Goal: Transaction & Acquisition: Purchase product/service

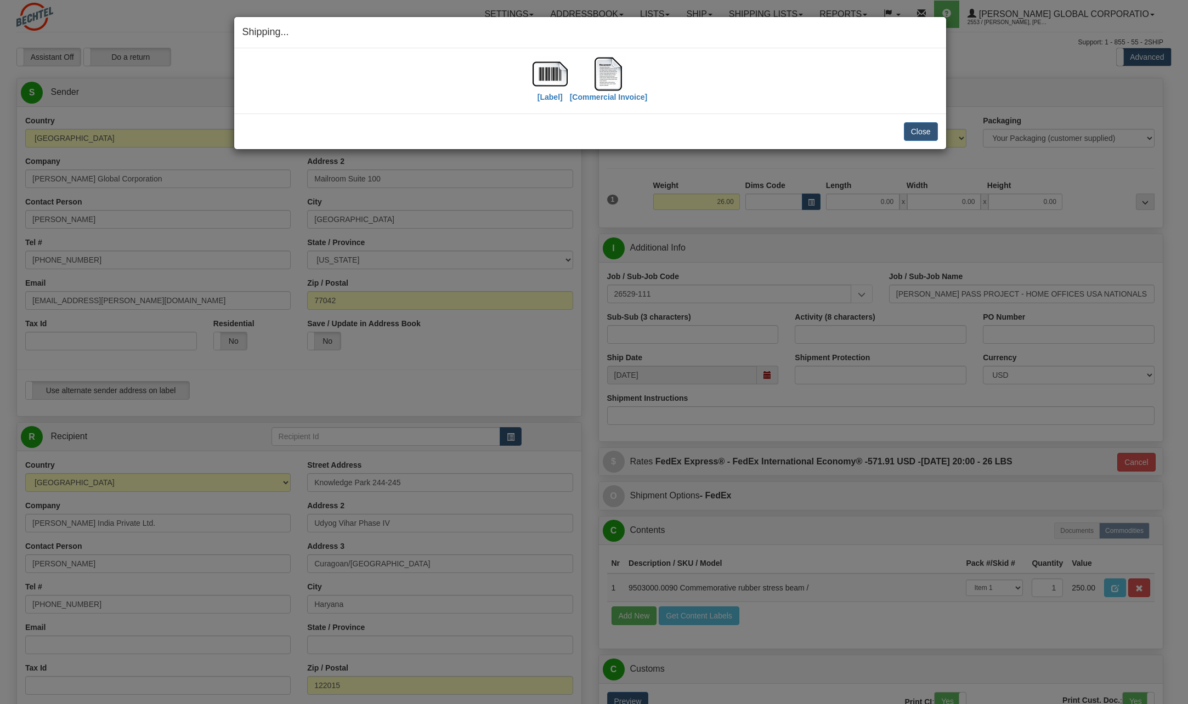
select select "IN"
select select "6"
select select "2"
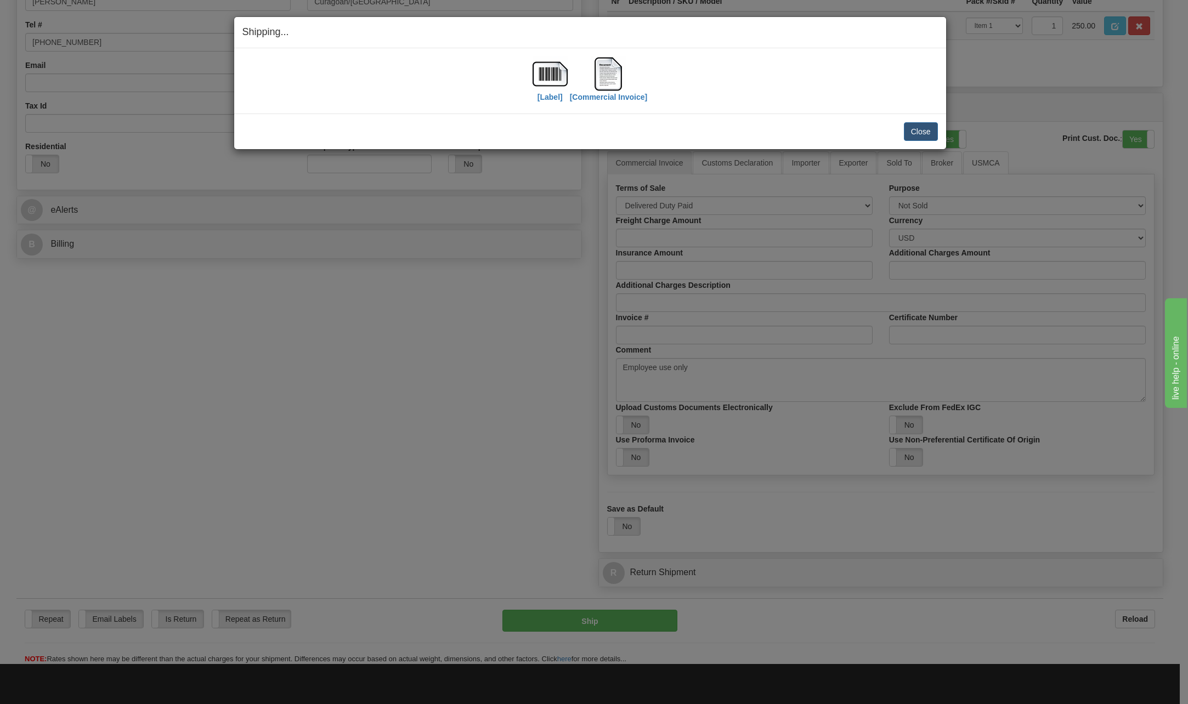
scroll to position [562, 0]
click at [920, 140] on button "Close" at bounding box center [921, 131] width 34 height 19
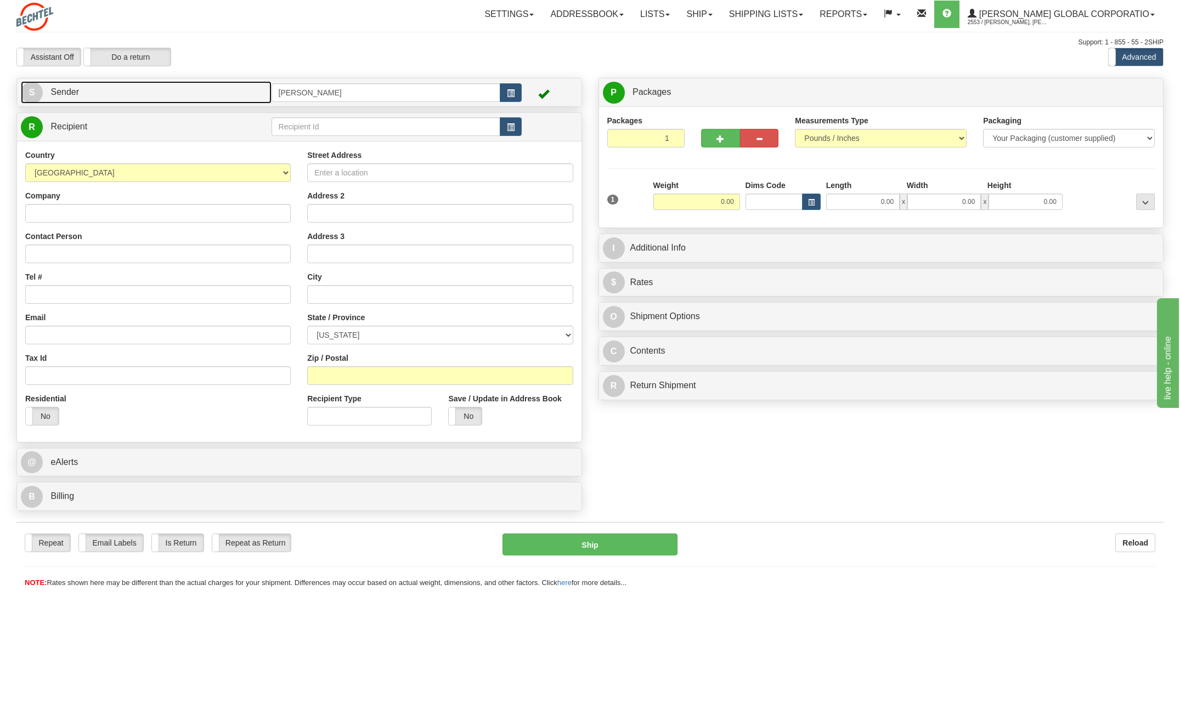
click at [30, 92] on span "S" at bounding box center [32, 93] width 22 height 22
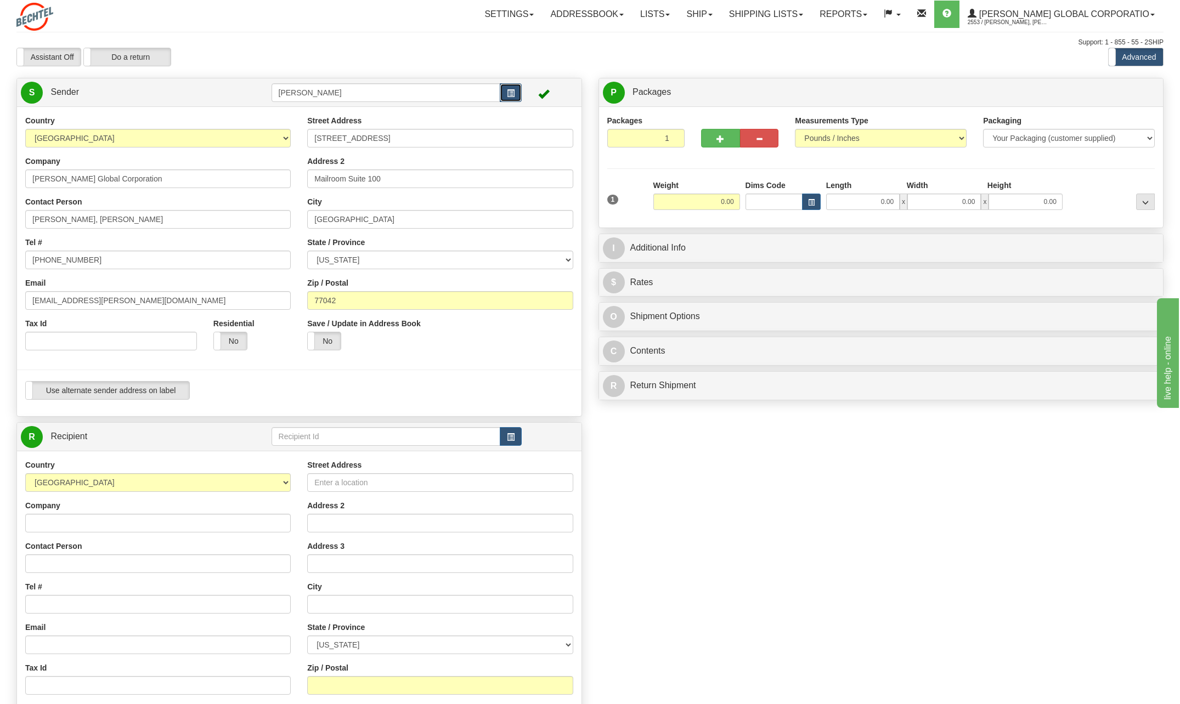
click at [515, 93] on button "button" at bounding box center [511, 92] width 22 height 19
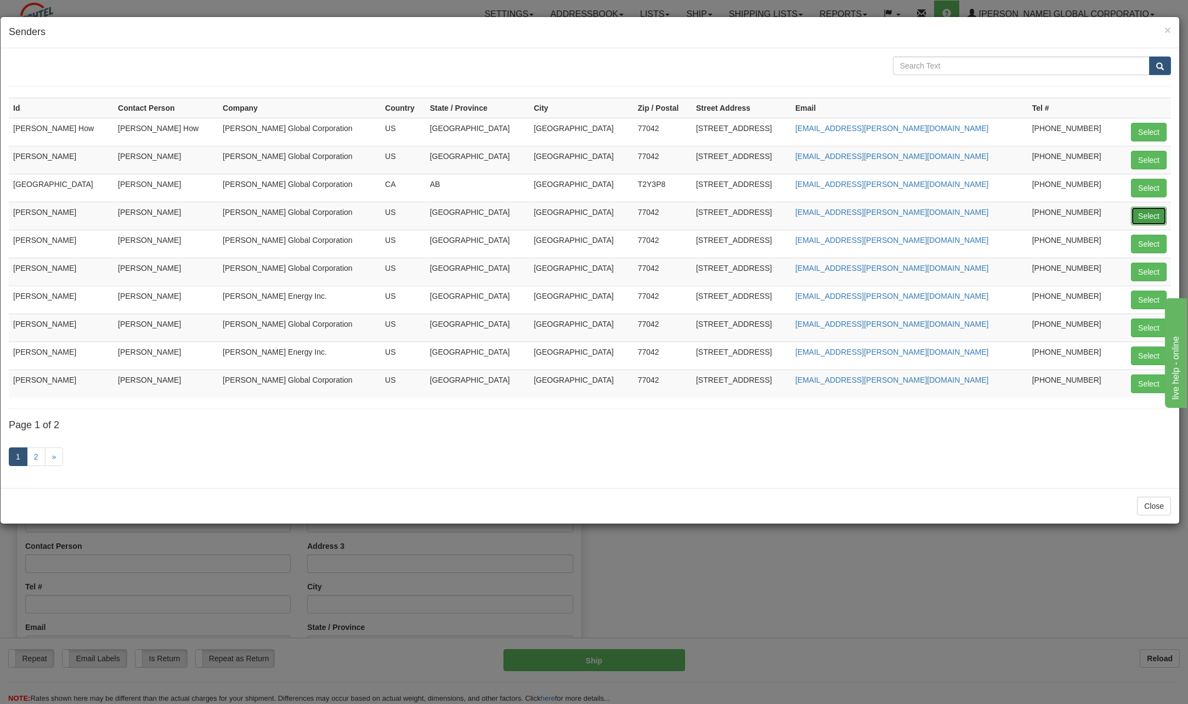
click at [1145, 213] on button "Select" at bounding box center [1149, 216] width 36 height 19
type input "[PERSON_NAME]"
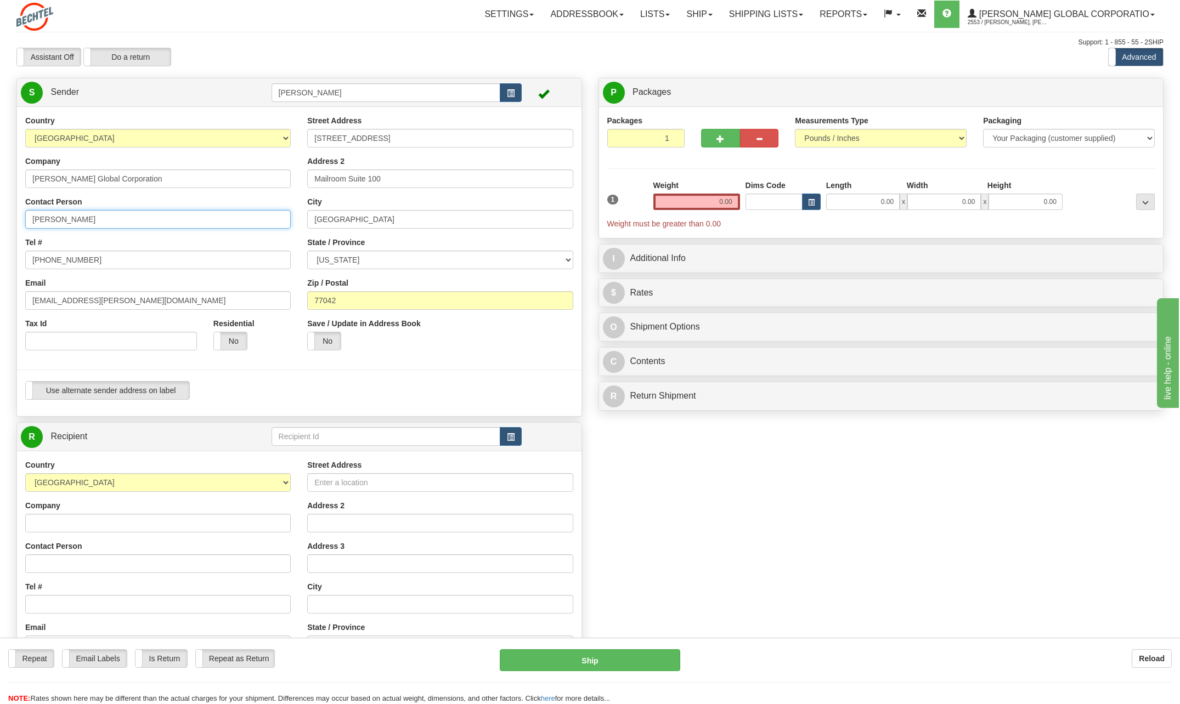
click at [111, 223] on input "[PERSON_NAME]" at bounding box center [157, 219] width 265 height 19
type input "C"
type input "[PERSON_NAME]"
click at [108, 260] on input "[PHONE_NUMBER]" at bounding box center [157, 260] width 265 height 19
type input "[PHONE_NUMBER]"
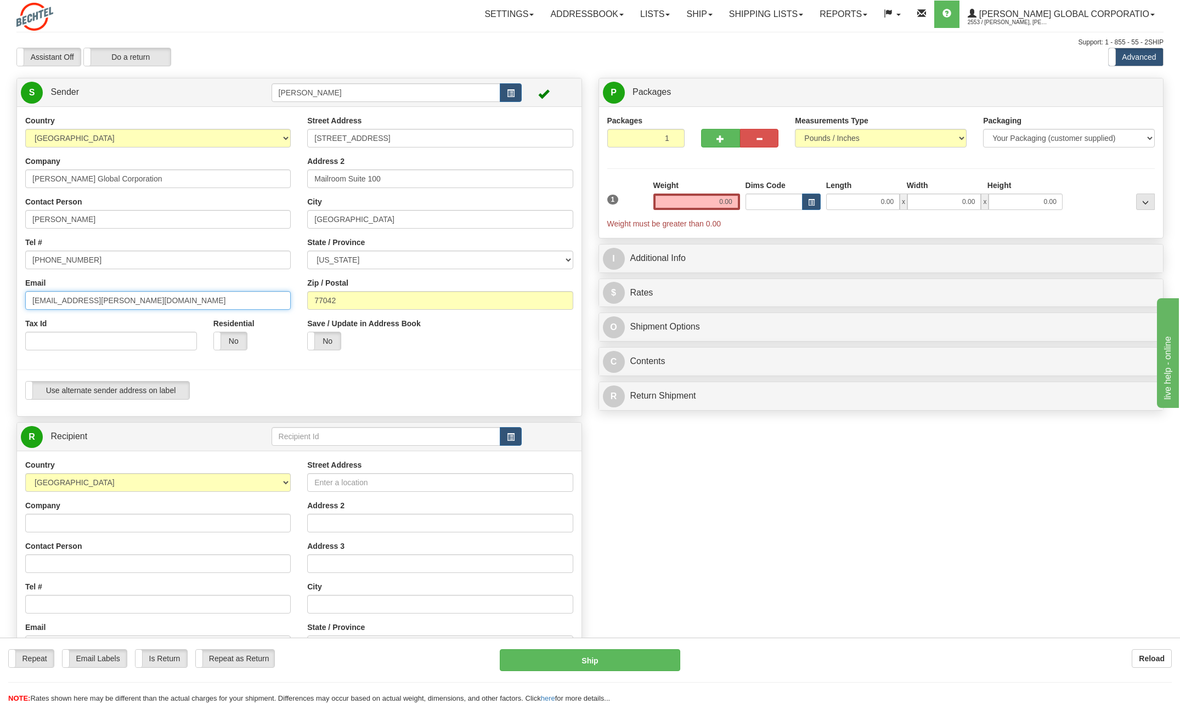
drag, startPoint x: 66, startPoint y: 300, endPoint x: 4, endPoint y: 295, distance: 62.2
click at [4, 295] on div "Toggle navigation Settings Shipping Preferences Fields Preferences New" at bounding box center [590, 441] width 1180 height 882
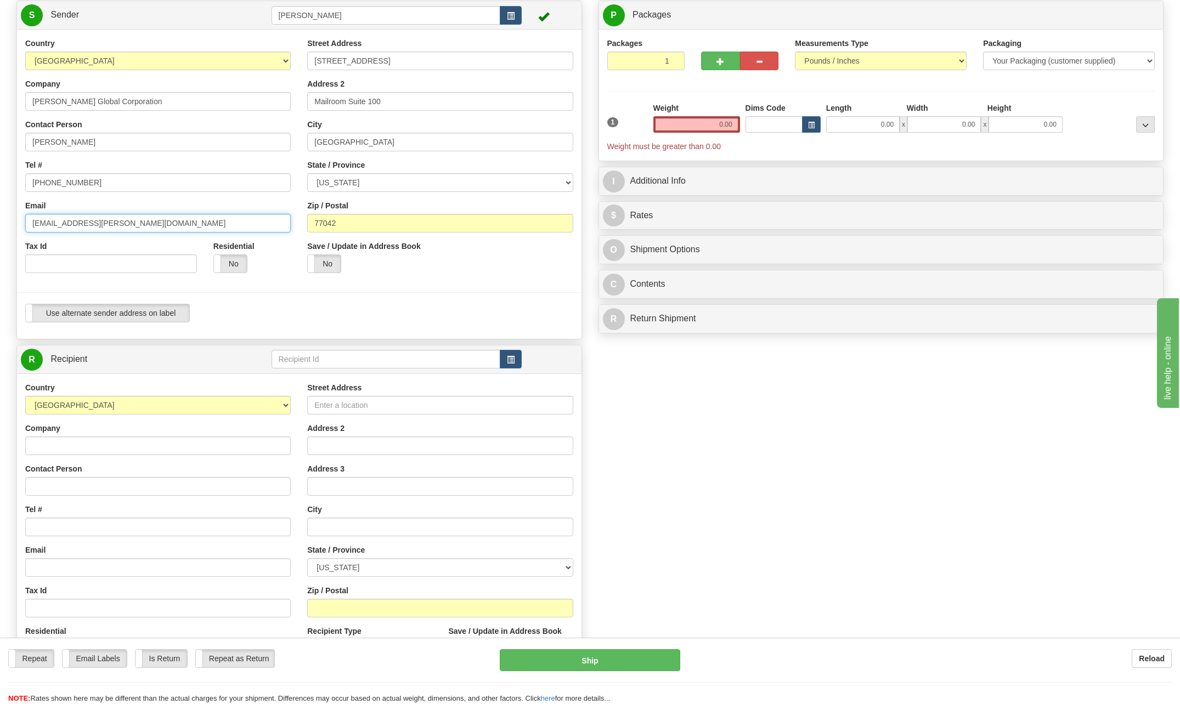
scroll to position [110, 0]
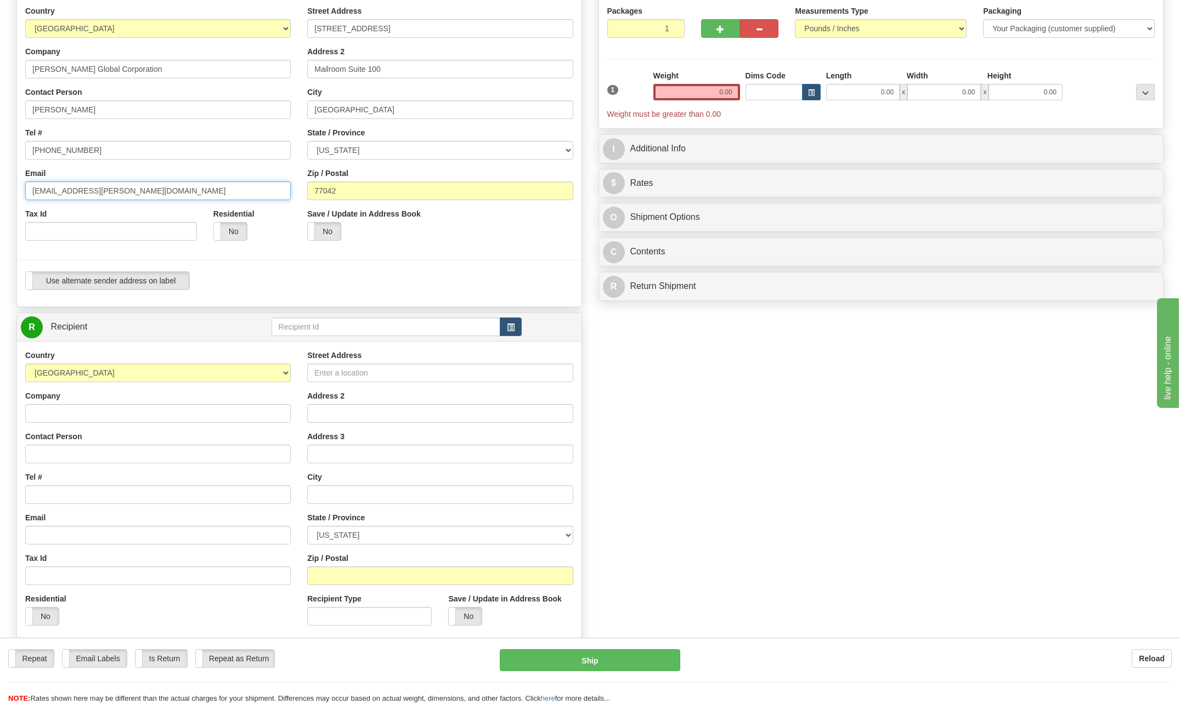
type input "[EMAIL_ADDRESS][PERSON_NAME][DOMAIN_NAME]"
click at [62, 419] on input "Company" at bounding box center [157, 413] width 265 height 19
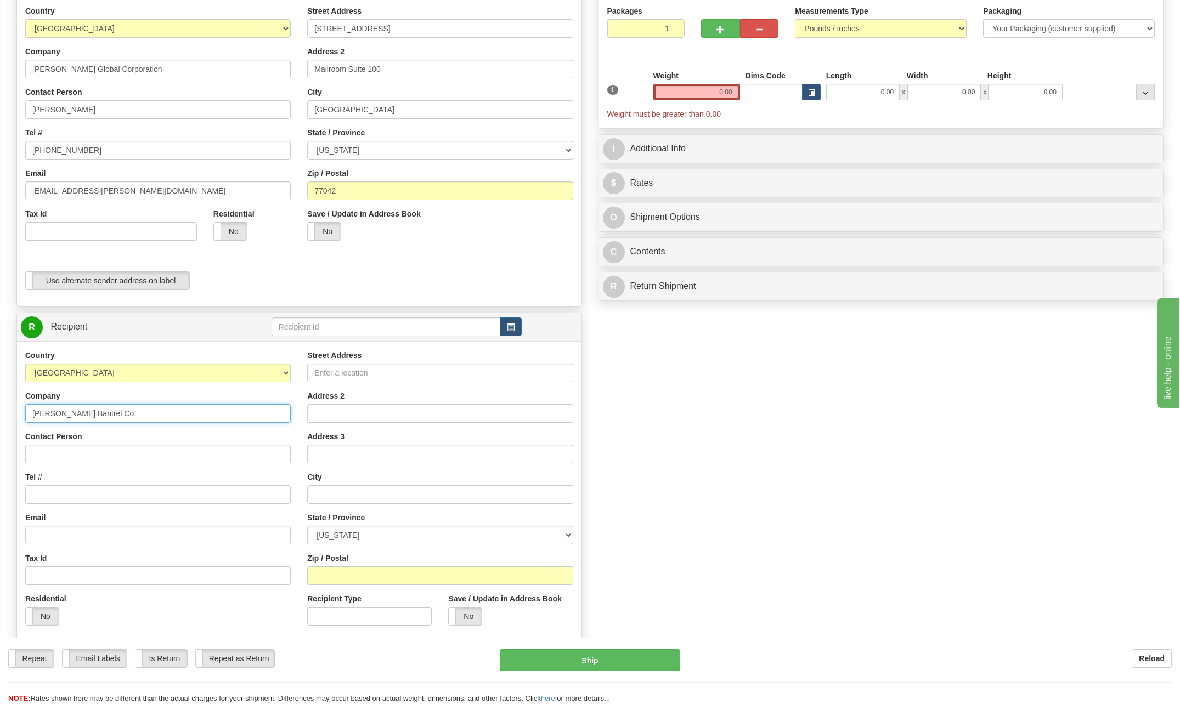
type input "[PERSON_NAME] Bantrel Co."
click at [51, 458] on input "Contact Person" at bounding box center [157, 454] width 265 height 19
type input "[PERSON_NAME]"
click at [58, 498] on input "Tel #" at bounding box center [157, 494] width 265 height 19
type input "[PHONE_NUMBER]"
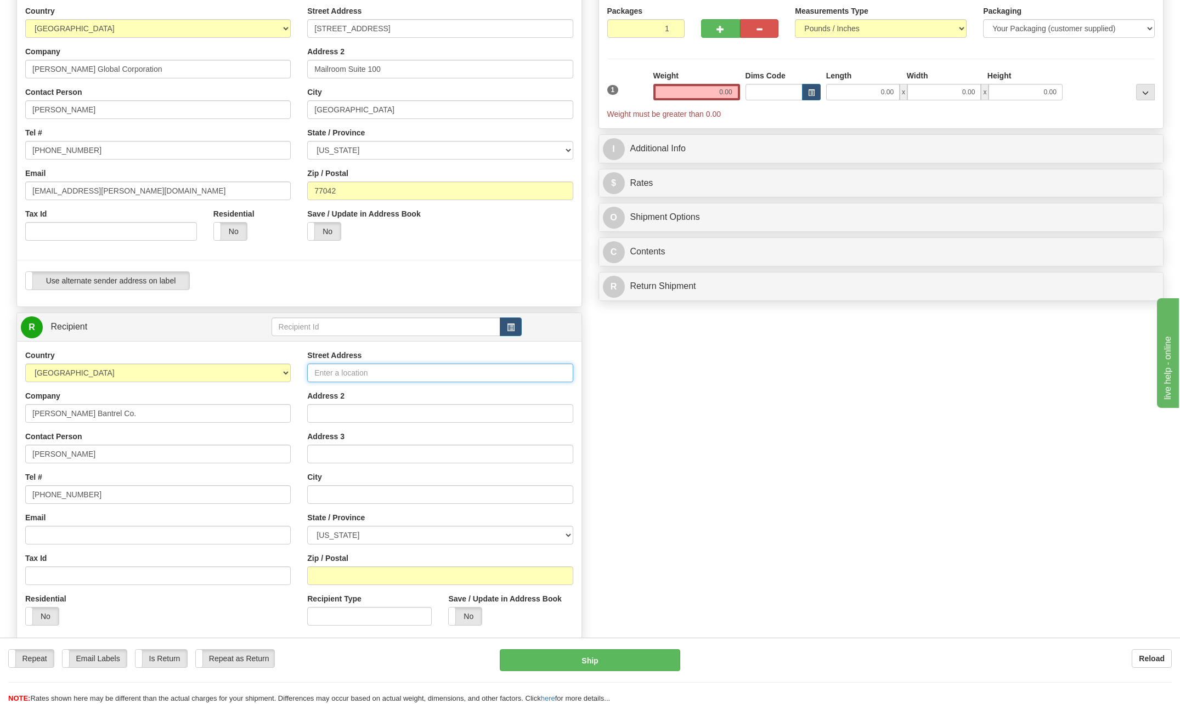
click at [376, 373] on input "Street Address" at bounding box center [439, 373] width 265 height 19
type input "unit [STREET_ADDRESS] NW"
click at [290, 370] on select "[GEOGRAPHIC_DATA] [GEOGRAPHIC_DATA] [GEOGRAPHIC_DATA] [GEOGRAPHIC_DATA] [US_STA…" at bounding box center [157, 373] width 265 height 19
select select "CA"
click at [25, 364] on select "[GEOGRAPHIC_DATA] [GEOGRAPHIC_DATA] [GEOGRAPHIC_DATA] [GEOGRAPHIC_DATA] [US_STA…" at bounding box center [157, 373] width 265 height 19
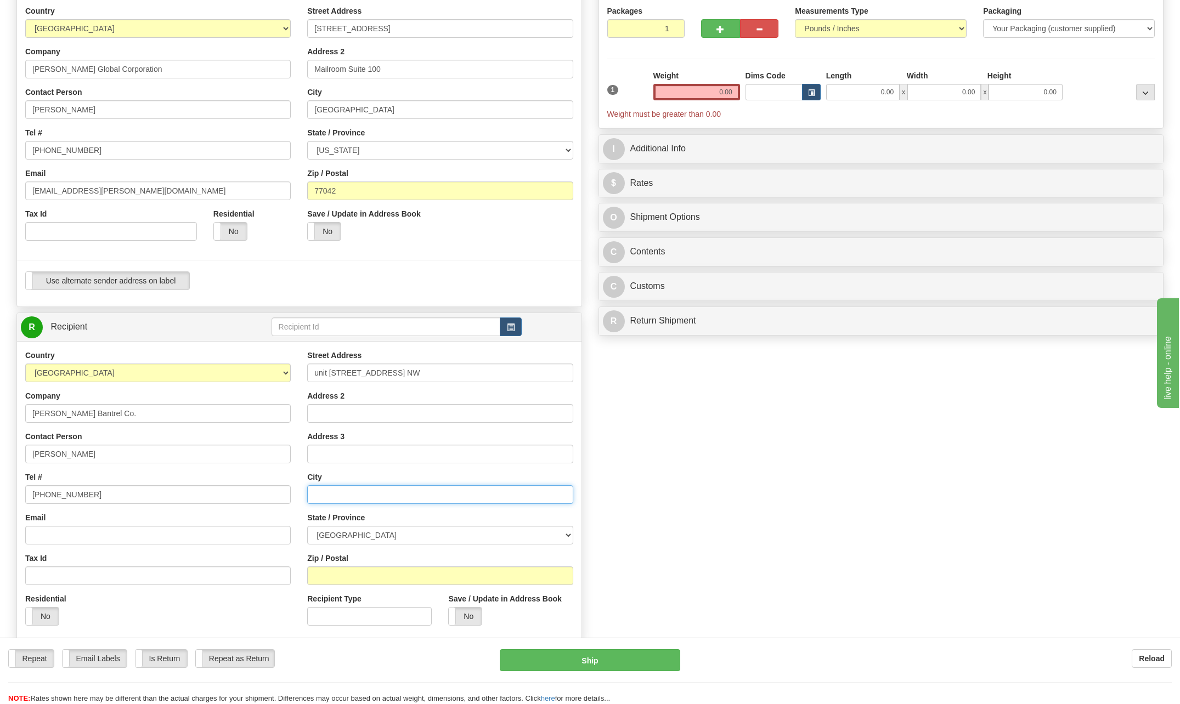
click at [333, 496] on input "text" at bounding box center [439, 494] width 265 height 19
click at [359, 492] on input "Edmotin" at bounding box center [439, 494] width 265 height 19
type input "[GEOGRAPHIC_DATA]"
click at [332, 575] on input "Zip / Postal" at bounding box center [439, 576] width 265 height 19
type input "AB T6B 2X3"
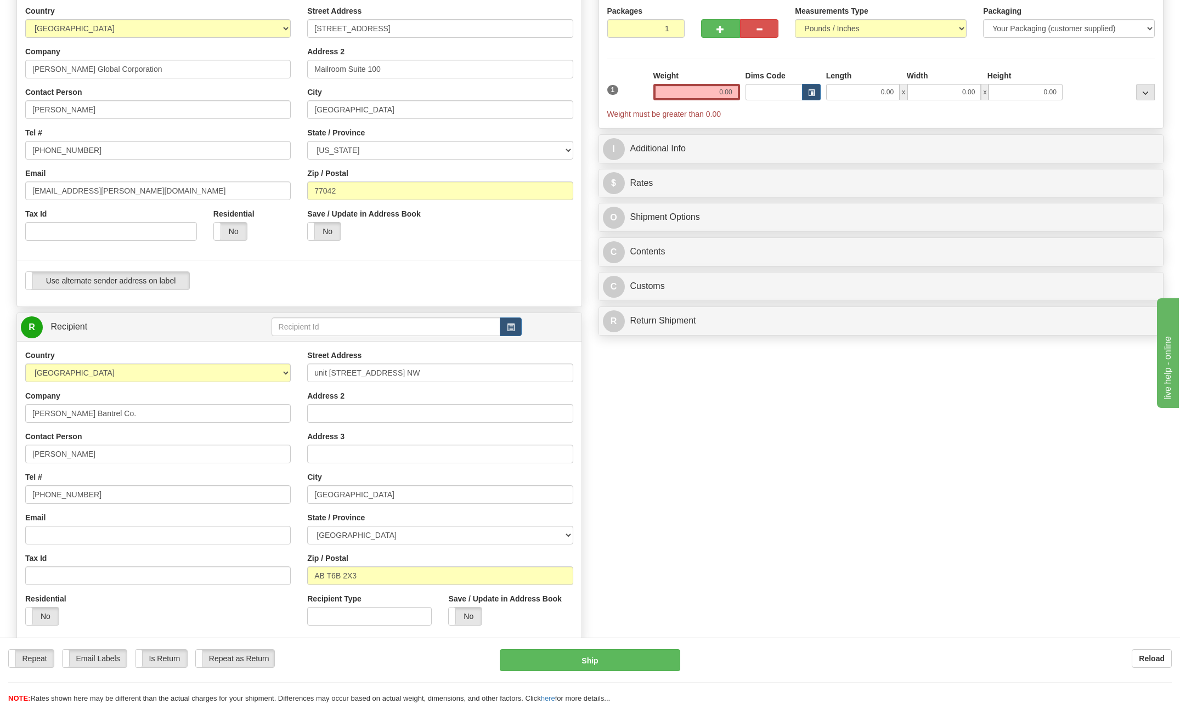
click at [742, 606] on div "Create a label for the return Create Pickup Without Label S" at bounding box center [589, 342] width 1163 height 749
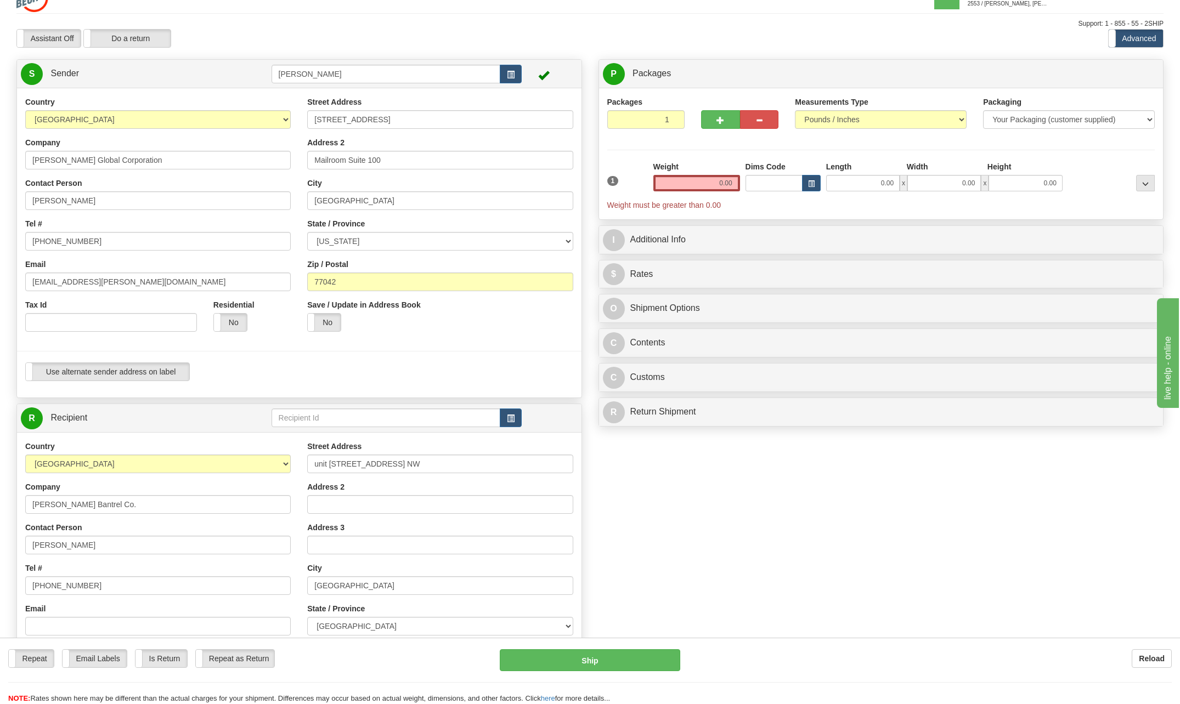
scroll to position [0, 0]
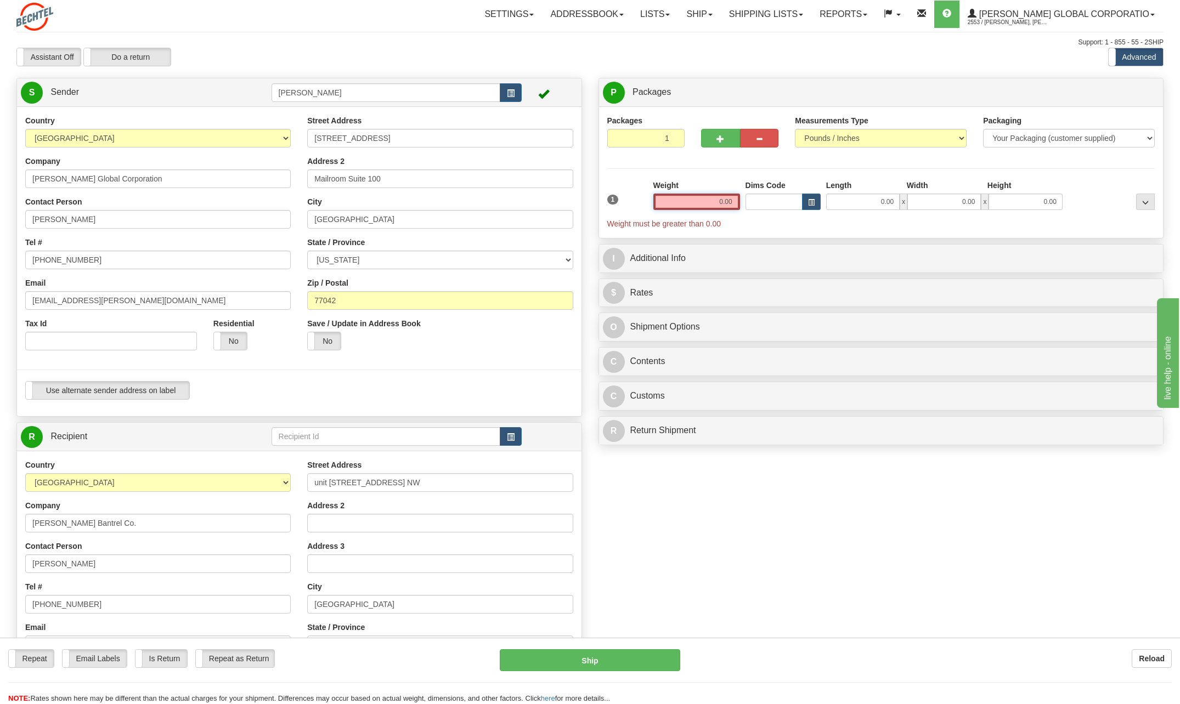
drag, startPoint x: 717, startPoint y: 199, endPoint x: 792, endPoint y: 213, distance: 76.4
click at [792, 212] on div "1 Weight 0.00 Dims Code 0.00" at bounding box center [880, 204] width 553 height 49
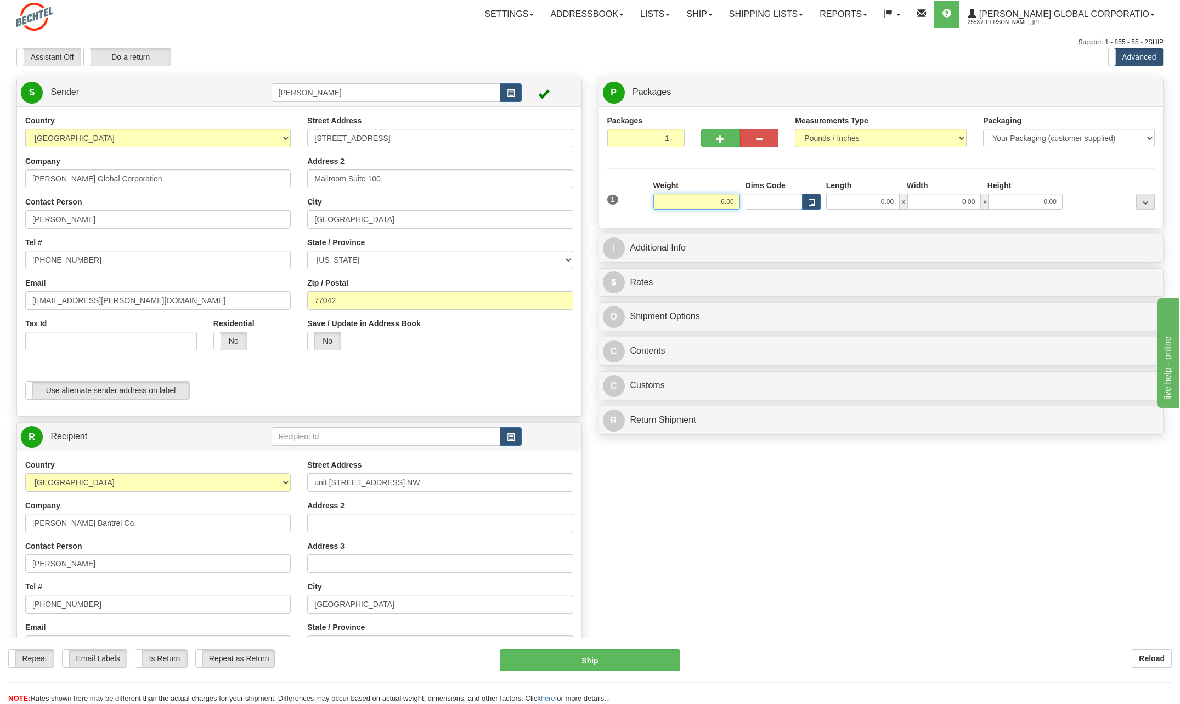
type input "6.00"
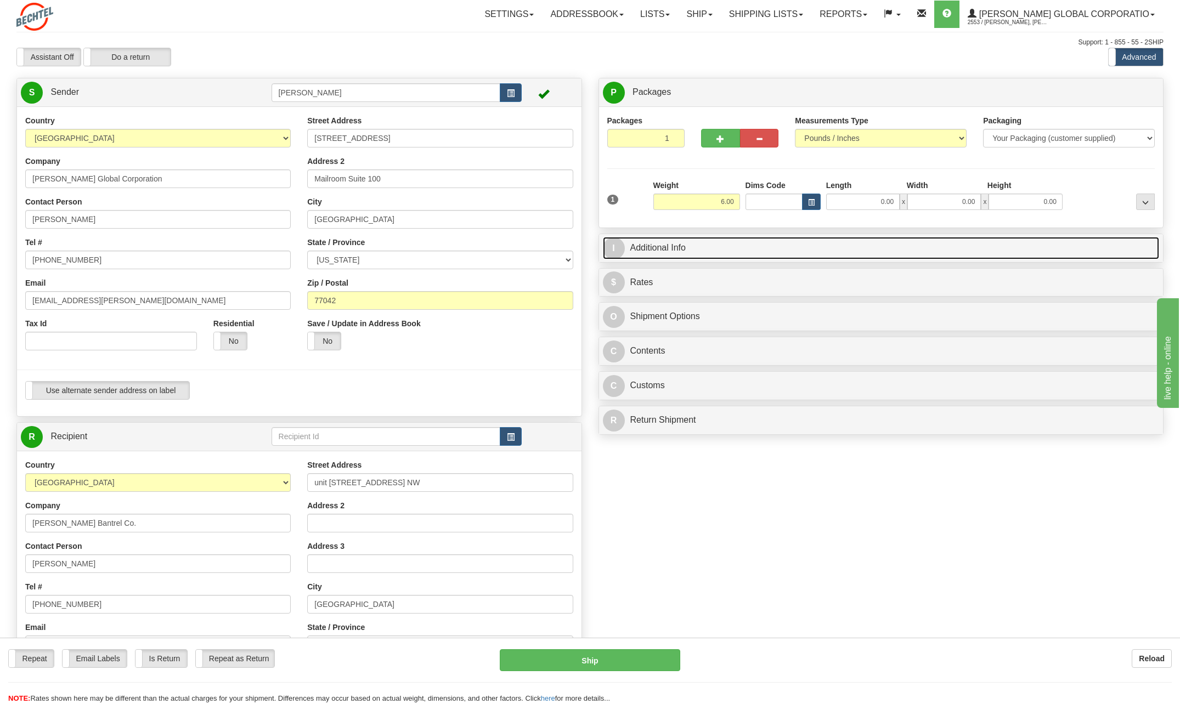
click at [619, 247] on span "I" at bounding box center [614, 248] width 22 height 22
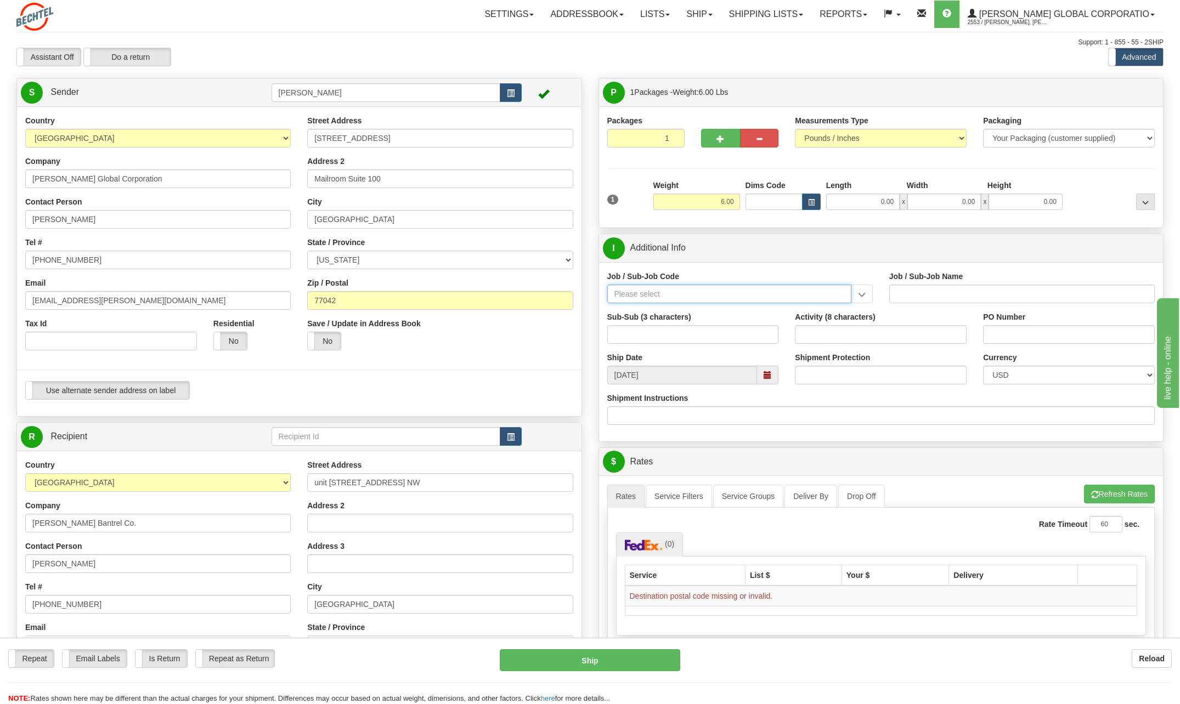
click at [629, 286] on input "Job / Sub-Job Code" at bounding box center [729, 294] width 244 height 19
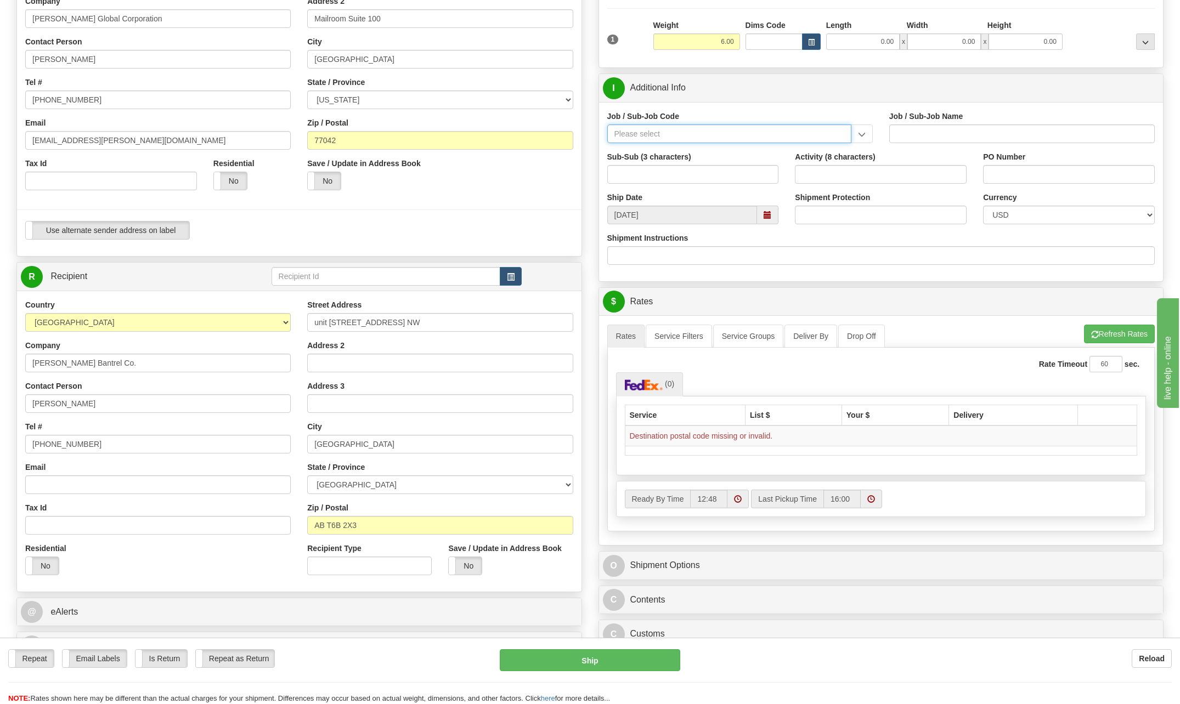
scroll to position [165, 0]
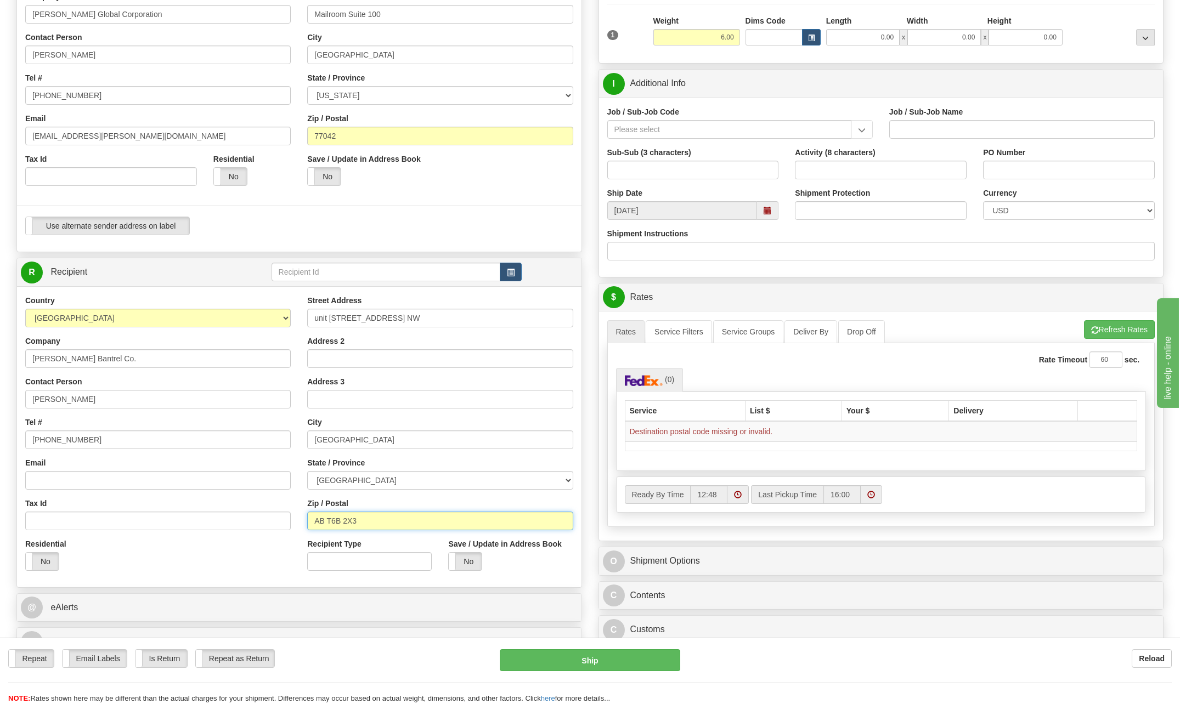
drag, startPoint x: 327, startPoint y: 522, endPoint x: 305, endPoint y: 522, distance: 22.5
click at [305, 522] on div "Street Address [STREET_ADDRESS] NW Address 2 Address 3 City [GEOGRAPHIC_DATA] S…" at bounding box center [440, 437] width 282 height 284
type input "T6B 2X3"
click at [536, 455] on div "Street Address [STREET_ADDRESS] NW Address 2 Address 3 City [GEOGRAPHIC_DATA] S…" at bounding box center [440, 437] width 282 height 284
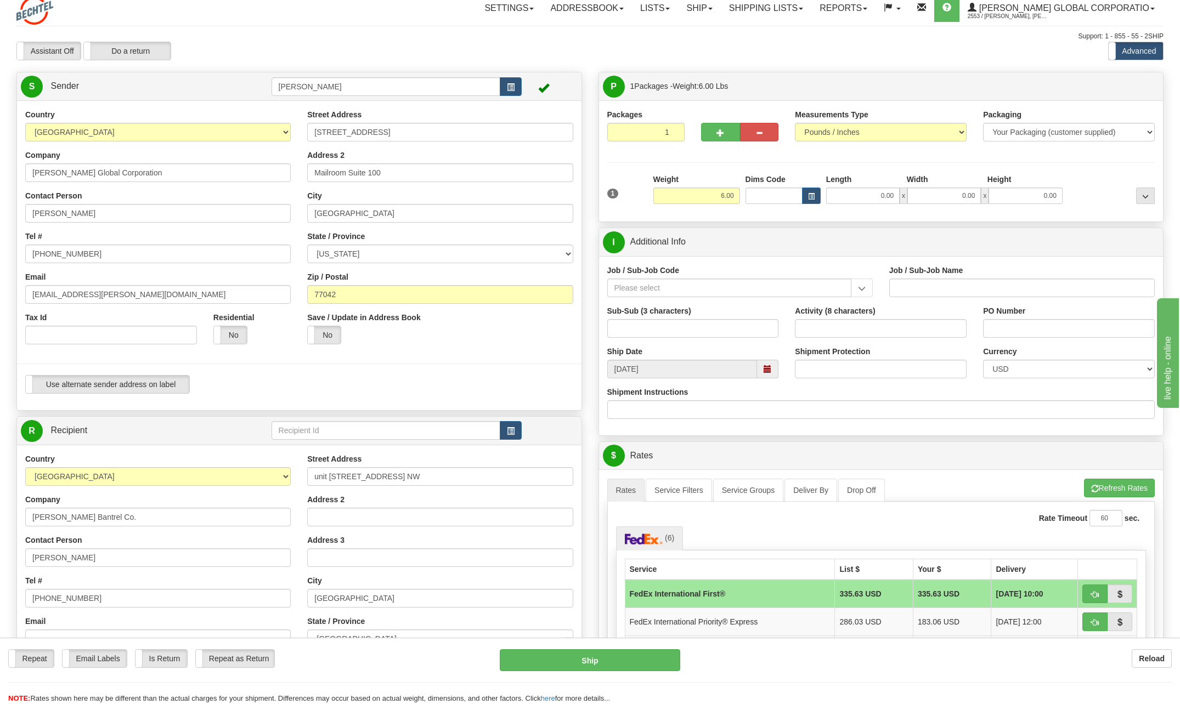
scroll to position [0, 0]
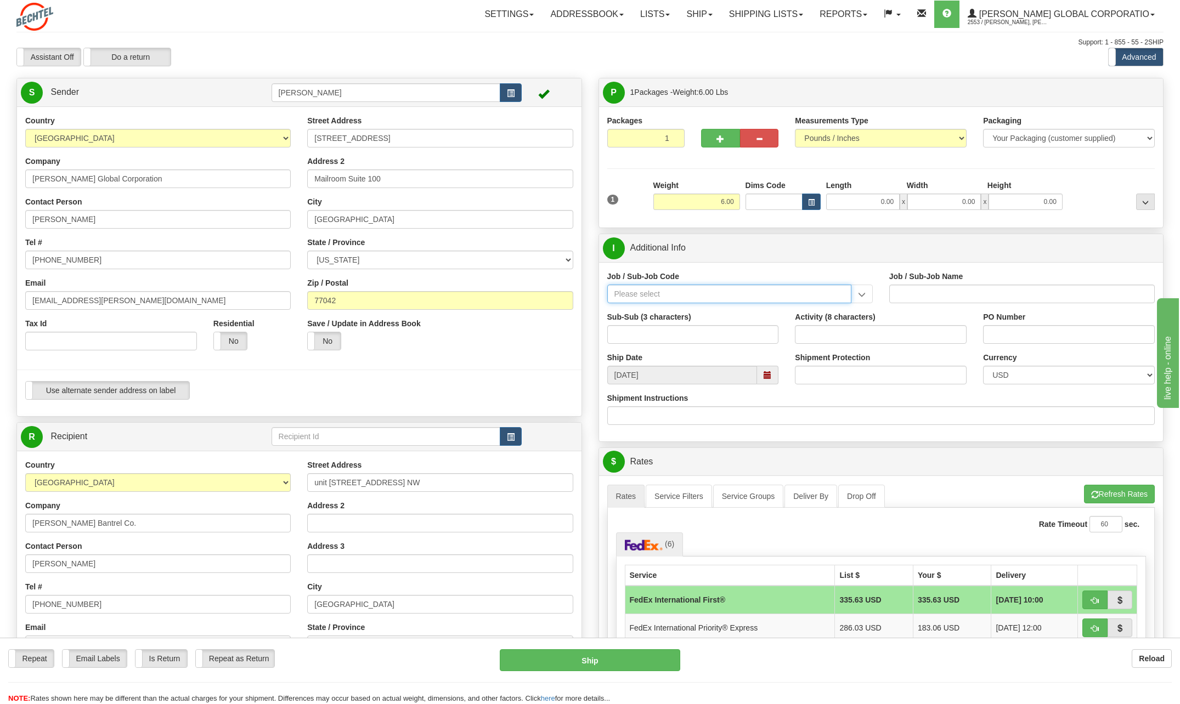
click at [650, 291] on input "Job / Sub-Job Code" at bounding box center [729, 294] width 244 height 19
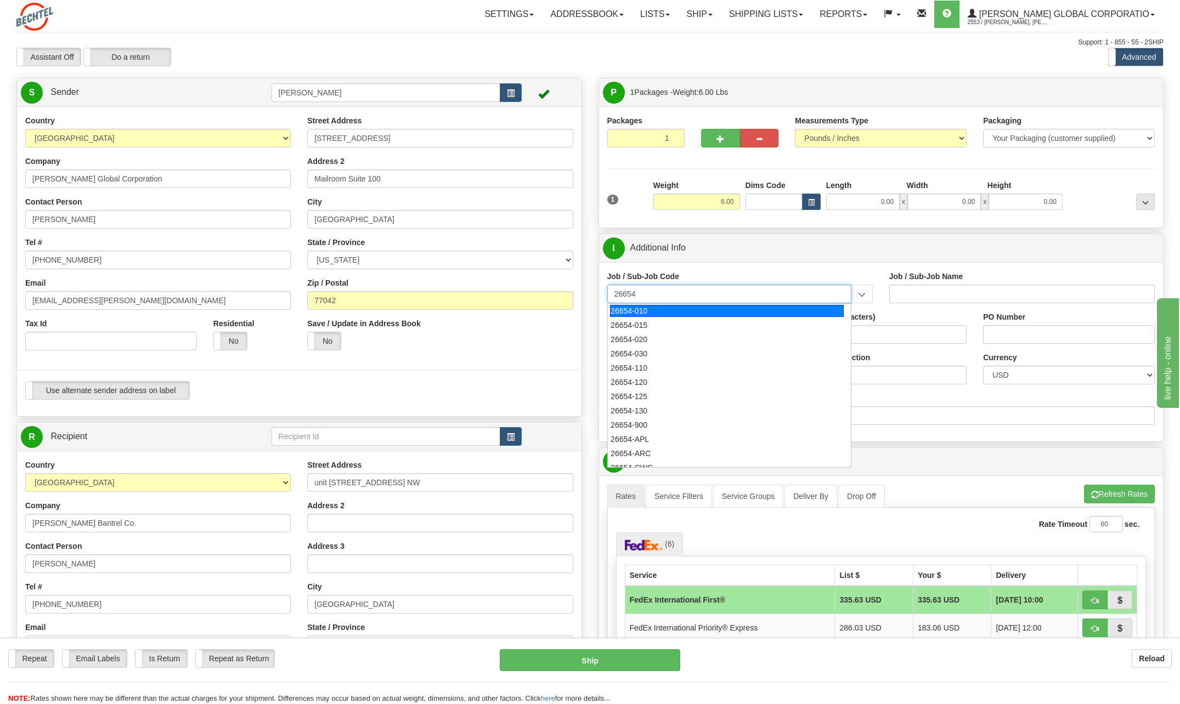
click at [631, 315] on div "26654-010" at bounding box center [727, 311] width 234 height 12
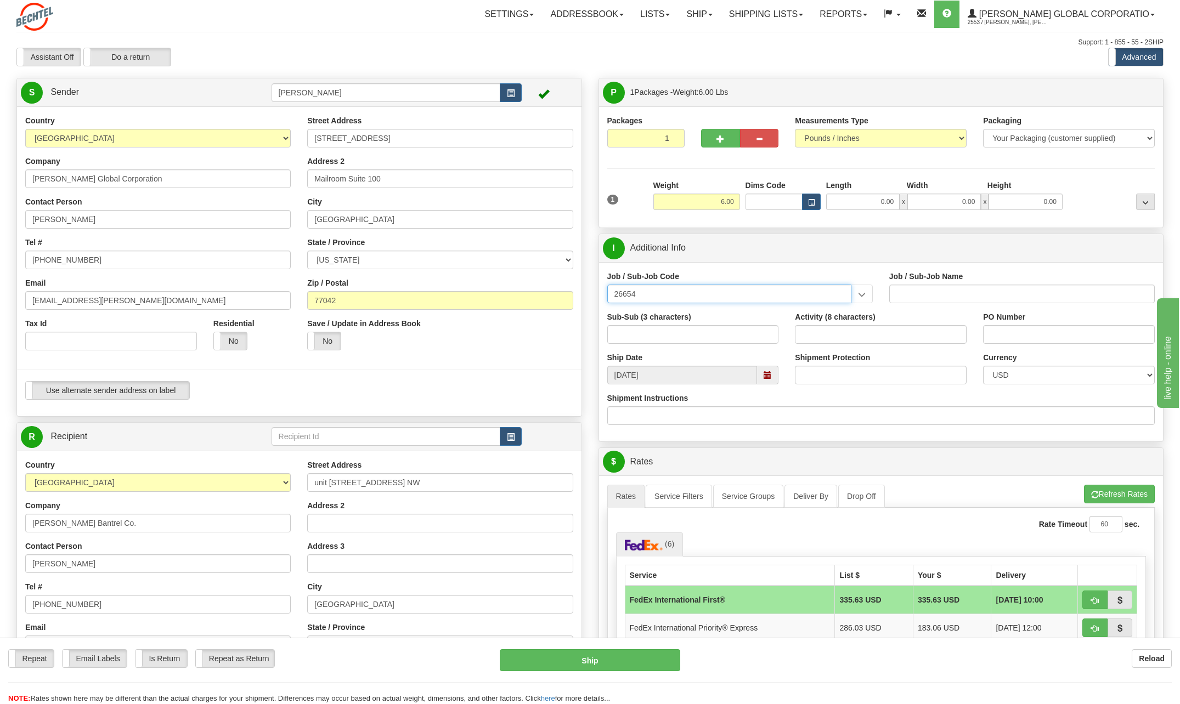
type input "26654-010"
type input "WLNG PR-GT PIPELINE SERVICES - [PERSON_NAME] NON-INDIA"
type input "26654-010"
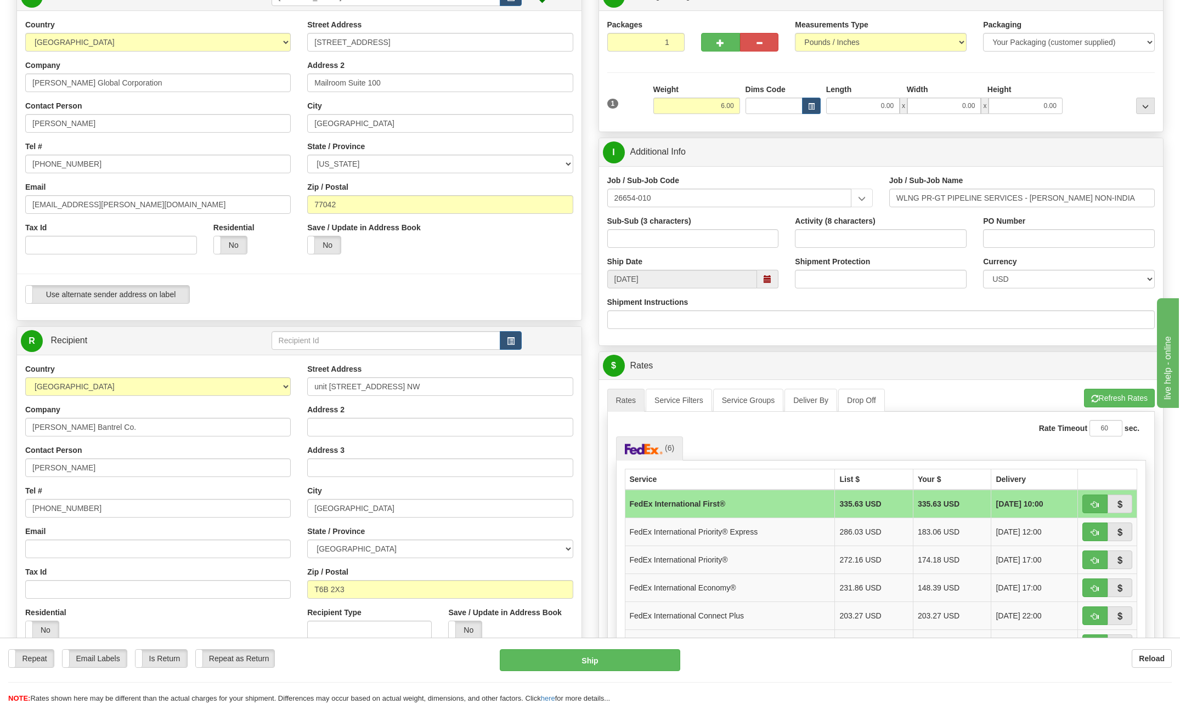
scroll to position [110, 0]
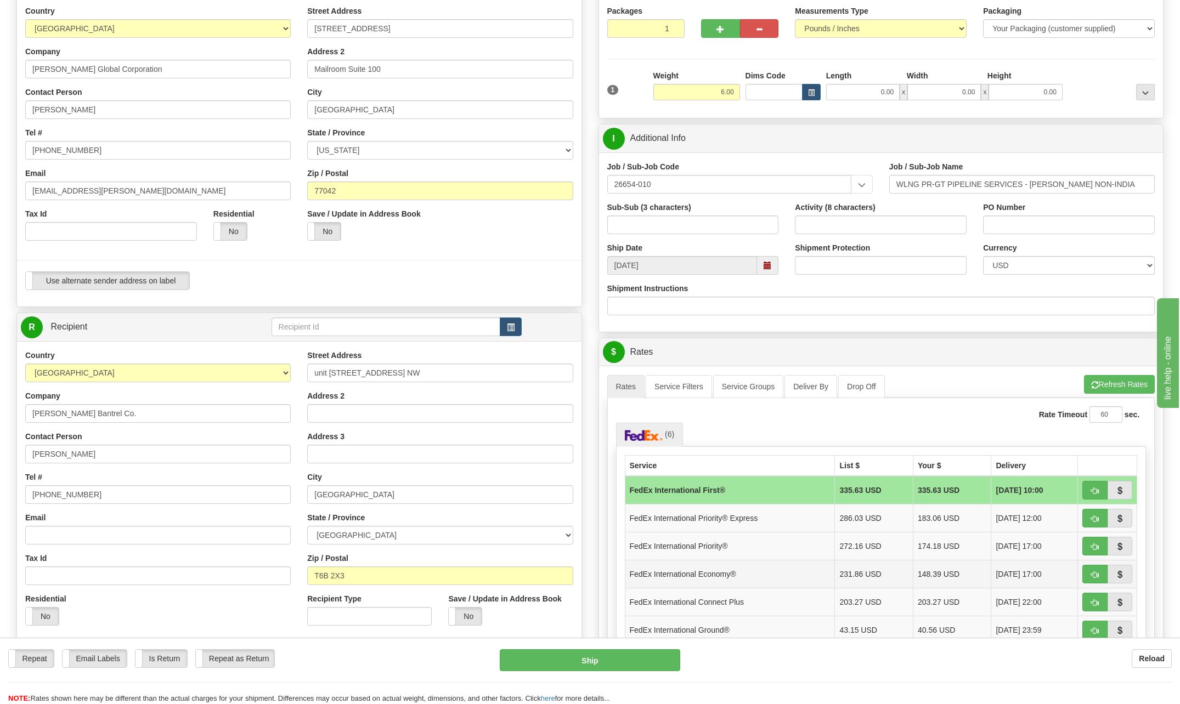
click at [700, 578] on td "FedEx International Economy®" at bounding box center [730, 574] width 210 height 28
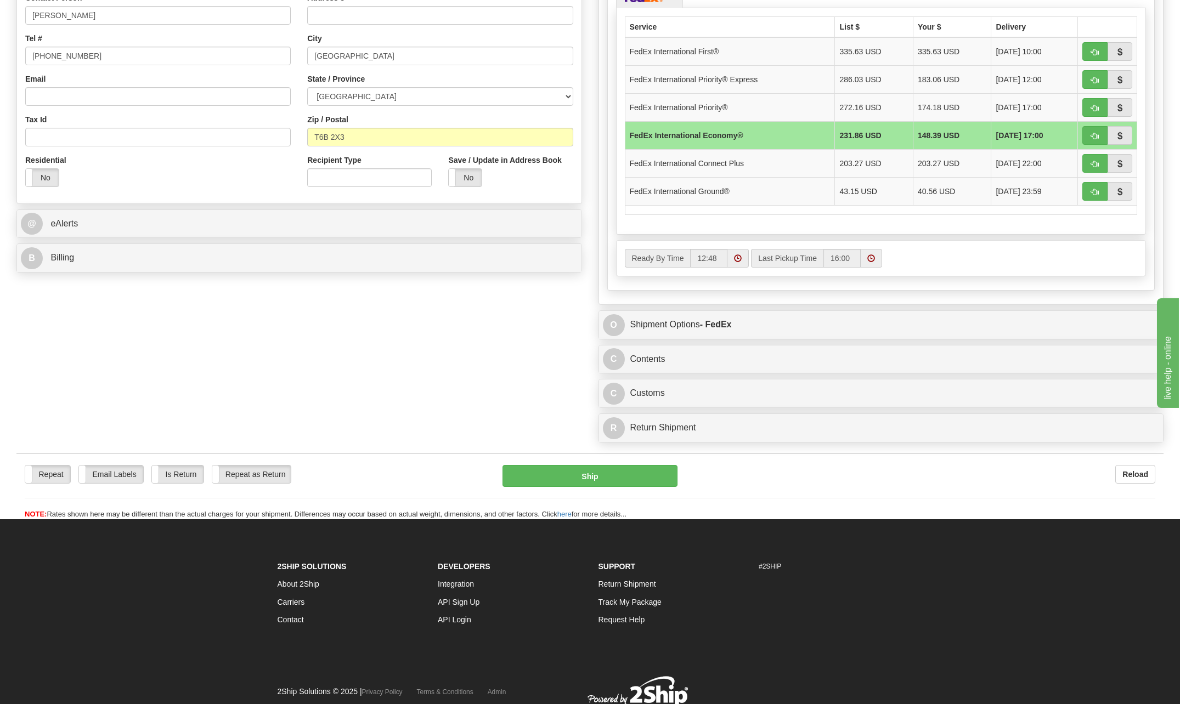
scroll to position [591, 0]
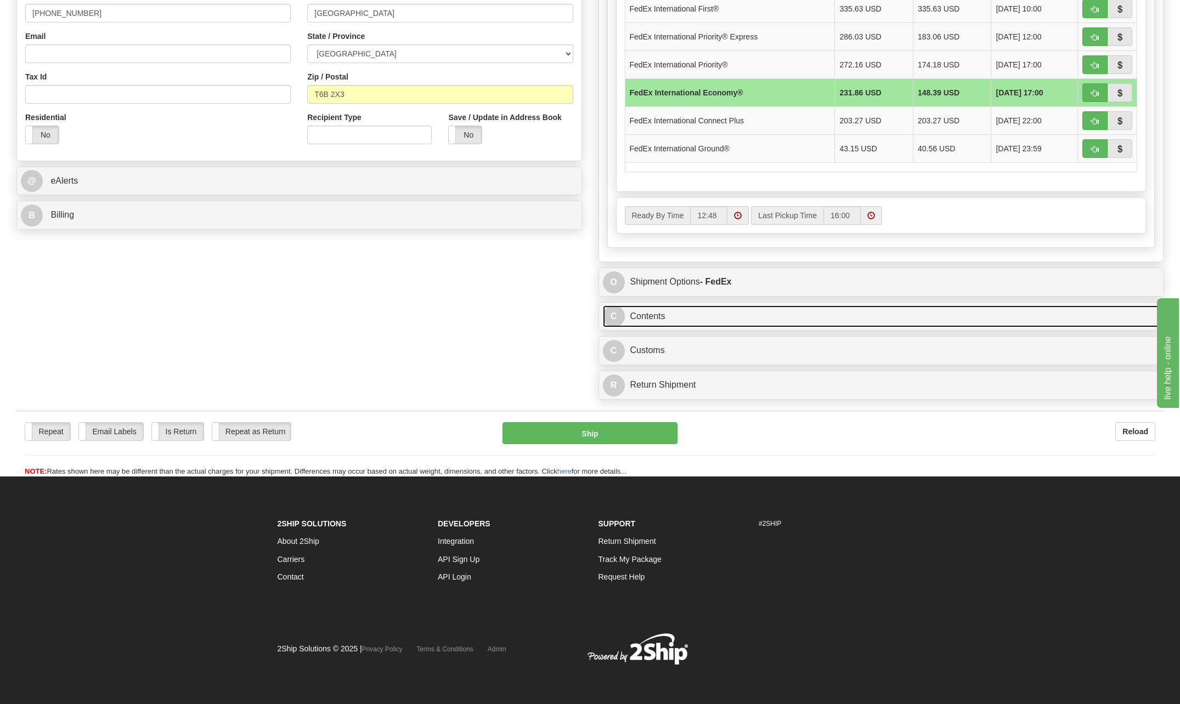
click at [618, 312] on span "C" at bounding box center [614, 316] width 22 height 22
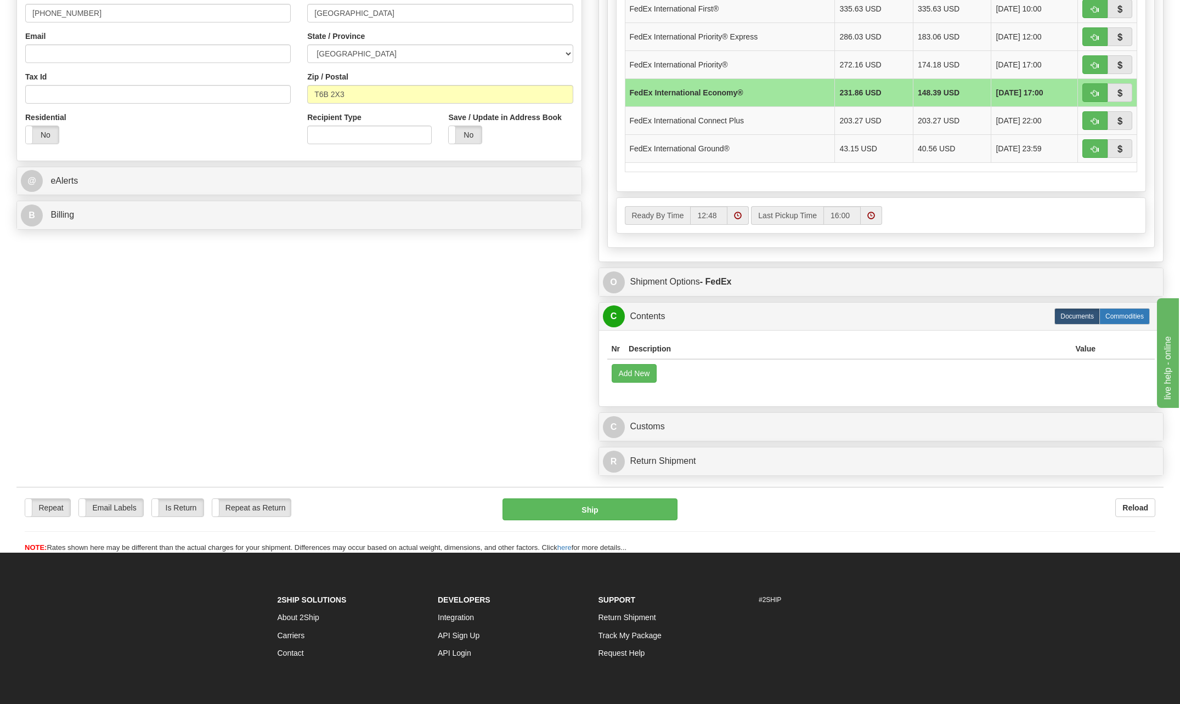
click at [1114, 318] on label "Commodities" at bounding box center [1124, 316] width 50 height 16
radio input "true"
click at [641, 376] on button "Add New" at bounding box center [635, 373] width 46 height 19
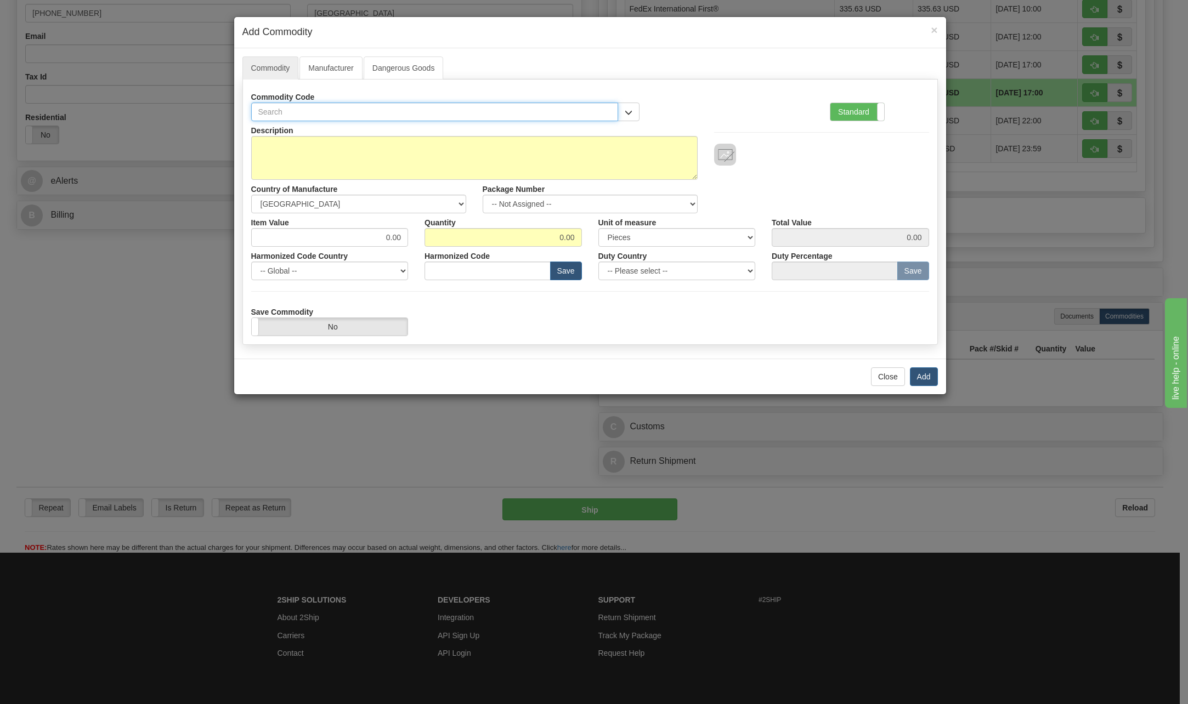
click at [329, 114] on input "text" at bounding box center [434, 112] width 367 height 19
type input "8471.30"
click at [338, 146] on textarea "Description" at bounding box center [474, 158] width 446 height 44
type textarea "Laptop for employee use only/not for resale"
drag, startPoint x: 376, startPoint y: 235, endPoint x: 507, endPoint y: 241, distance: 131.2
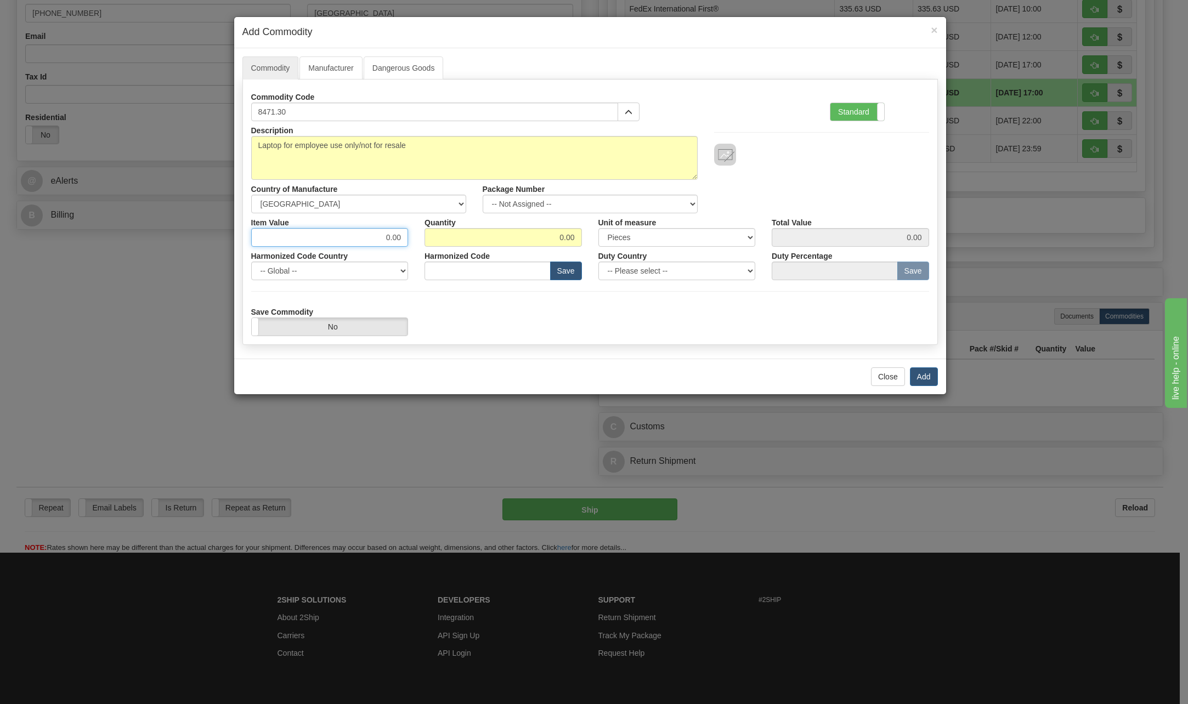
click at [507, 241] on div "Item Value 0.00 Quantity 0.00 Unit of measure 3 Thousand Square Inches Adjustme…" at bounding box center [590, 229] width 694 height 33
type input "600"
drag, startPoint x: 558, startPoint y: 239, endPoint x: 676, endPoint y: 243, distance: 118.0
click at [676, 243] on div "Item Value 600 Quantity 0.00 Unit of measure 3 Thousand Square Inches Adjustmen…" at bounding box center [590, 229] width 694 height 33
type input "1"
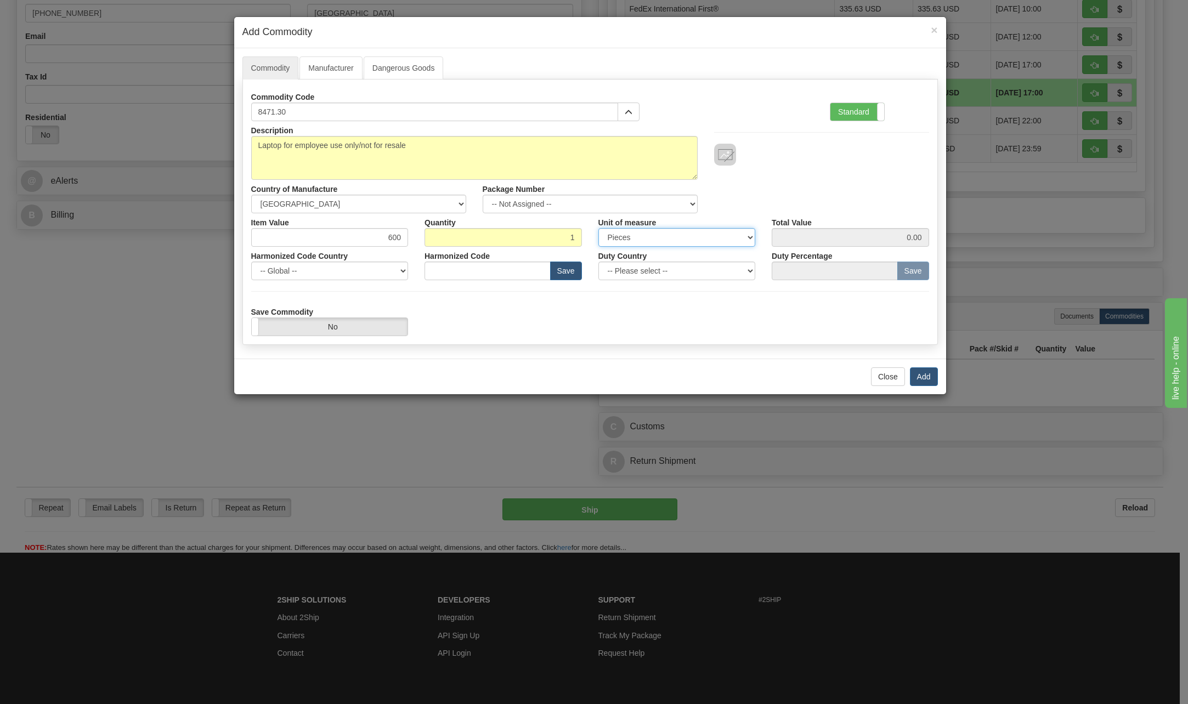
type input "600.00"
click at [748, 234] on select "3 Thousand Square Inches Adjustments 56 Pound Bushel Bag Barrel Board Feet Box …" at bounding box center [676, 237] width 157 height 19
click at [737, 235] on select "3 Thousand Square Inches Adjustments 56 Pound Bushel Bag Barrel Board Feet Box …" at bounding box center [676, 237] width 157 height 19
click at [754, 272] on select "-- Please select -- [GEOGRAPHIC_DATA] [GEOGRAPHIC_DATA] [GEOGRAPHIC_DATA] [GEOG…" at bounding box center [676, 271] width 157 height 19
select select "US"
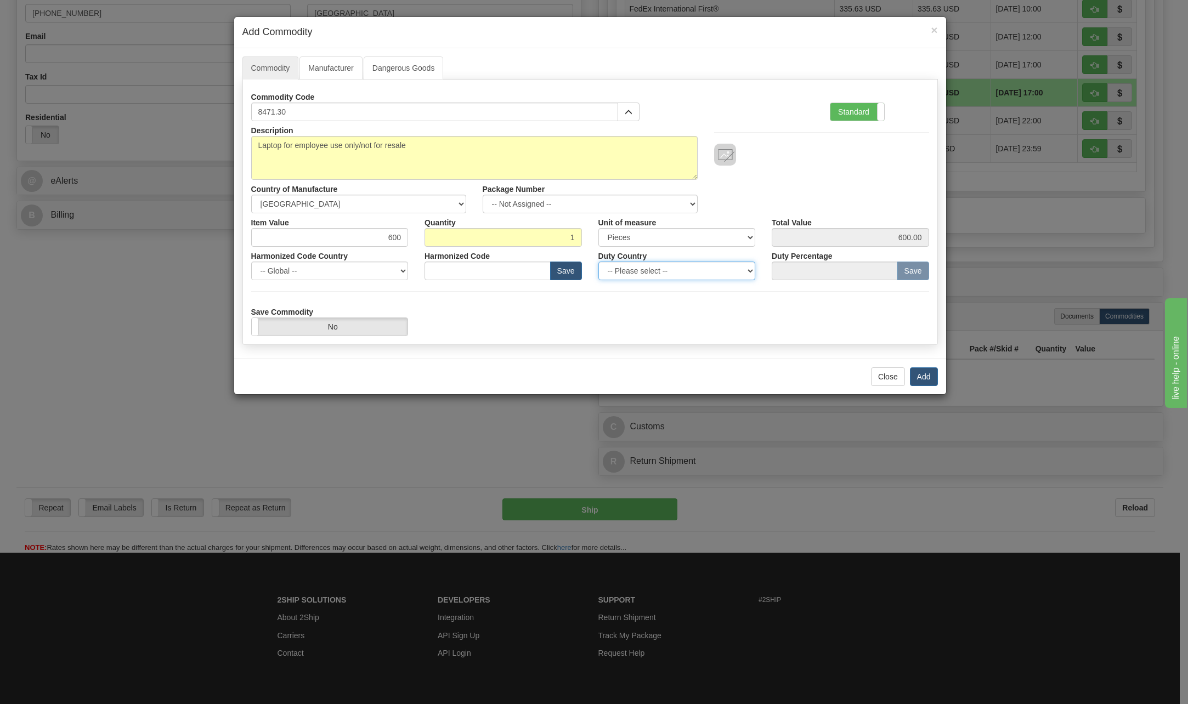
click at [598, 262] on select "-- Please select -- [GEOGRAPHIC_DATA] [GEOGRAPHIC_DATA] [GEOGRAPHIC_DATA] [GEOG…" at bounding box center [676, 271] width 157 height 19
click at [923, 375] on button "Add" at bounding box center [924, 376] width 28 height 19
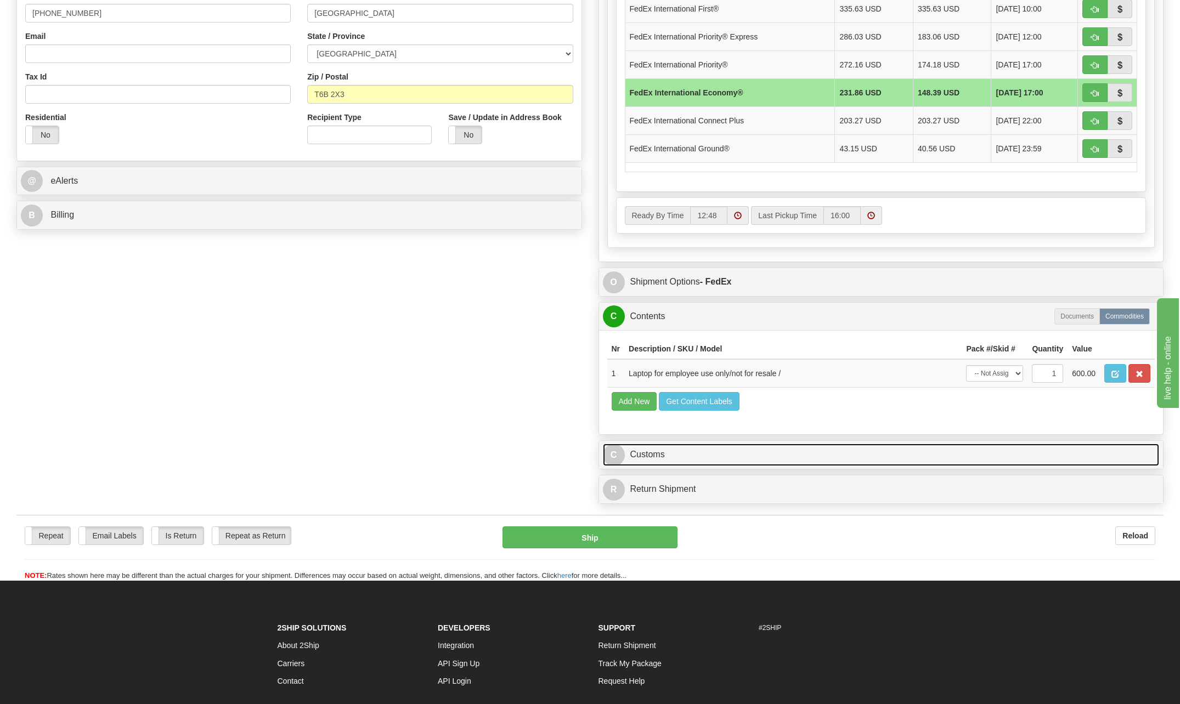
click at [614, 452] on span "C" at bounding box center [614, 455] width 22 height 22
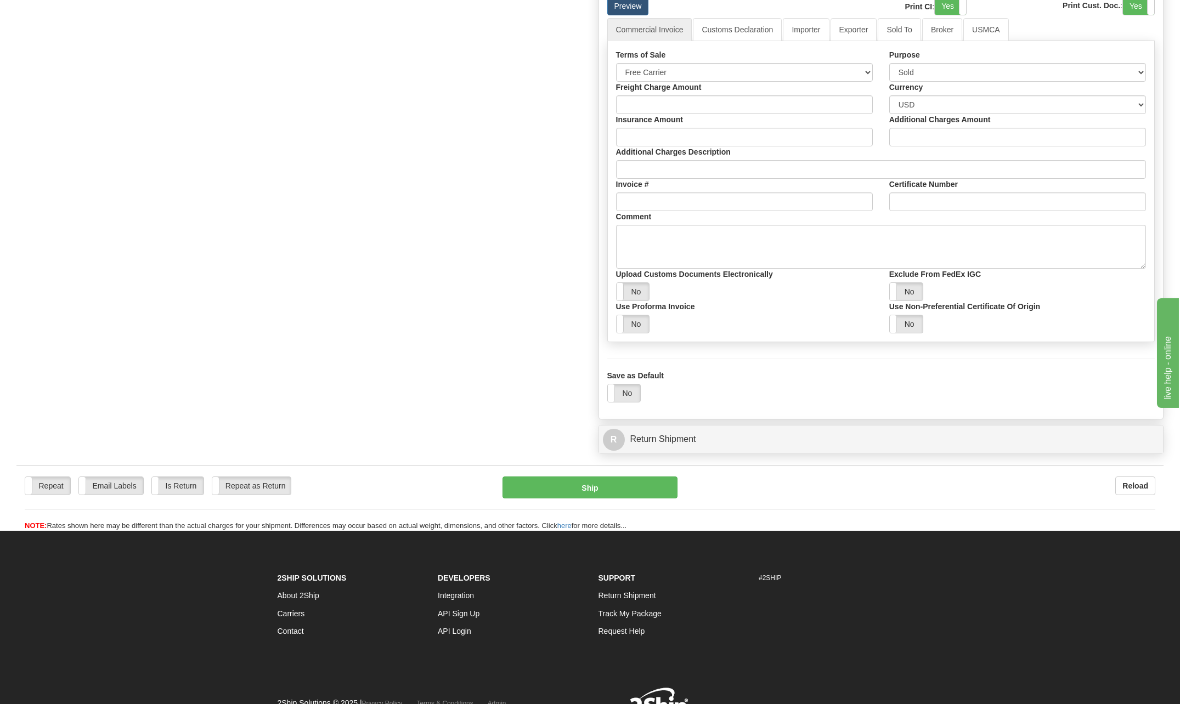
scroll to position [1085, 0]
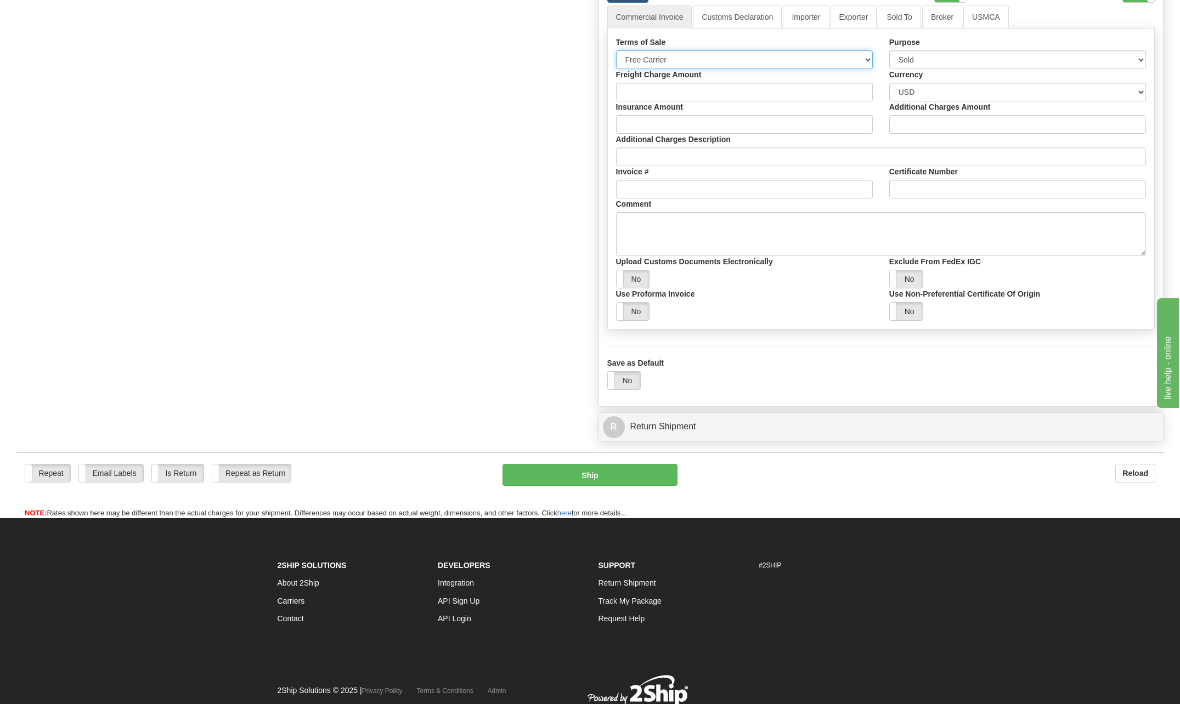
click at [869, 58] on select "Free Carrier Free On Board Ex Works Delivered Duty Unpaid Delivered Duty Paid C…" at bounding box center [744, 59] width 257 height 19
select select "6"
click at [616, 50] on select "Free Carrier Free On Board Ex Works Delivered Duty Unpaid Delivered Duty Paid C…" at bounding box center [744, 59] width 257 height 19
click at [1142, 59] on select "Sold Not Sold Gift Sample Repair and Return Personal Effects Merchandise Danger…" at bounding box center [1017, 59] width 257 height 19
select select "2"
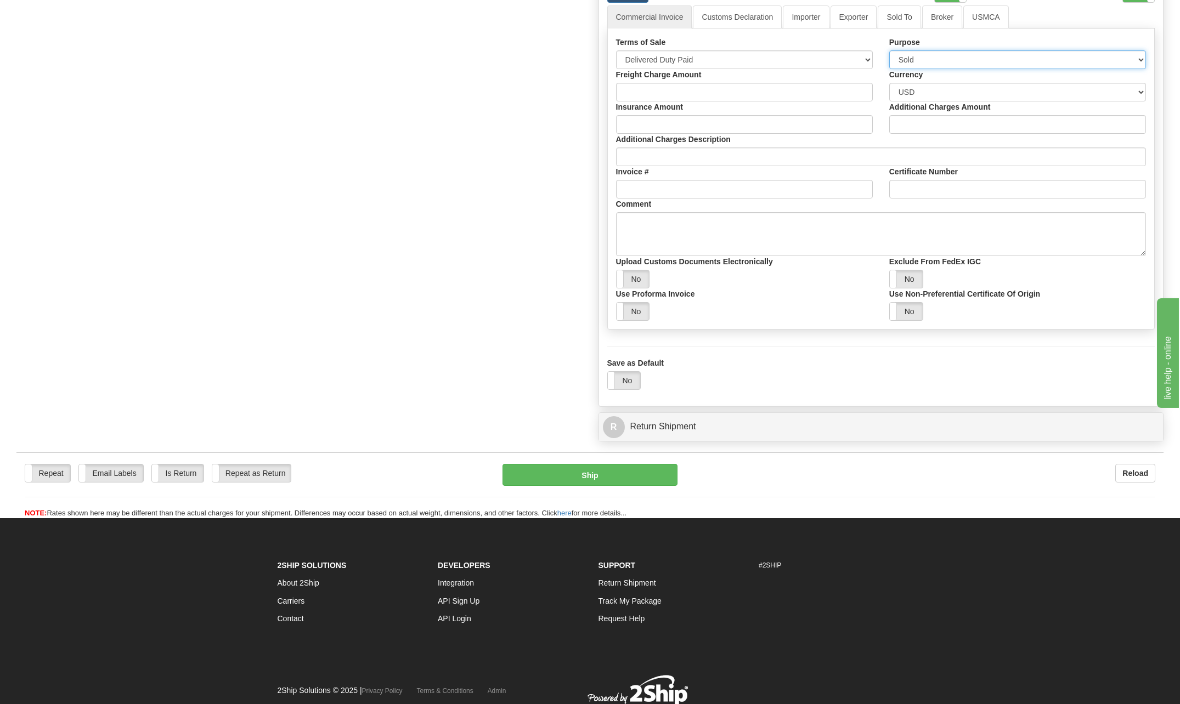
click at [889, 50] on select "Sold Not Sold Gift Sample Repair and Return Personal Effects Merchandise Danger…" at bounding box center [1017, 59] width 257 height 19
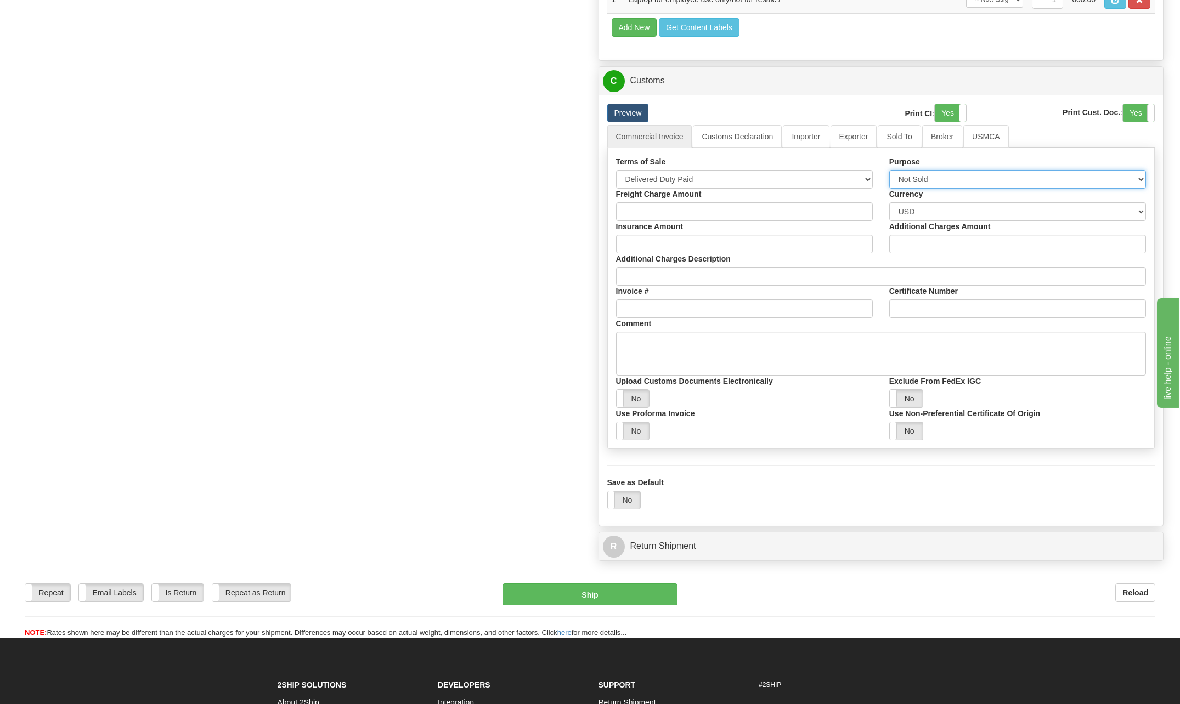
scroll to position [1017, 0]
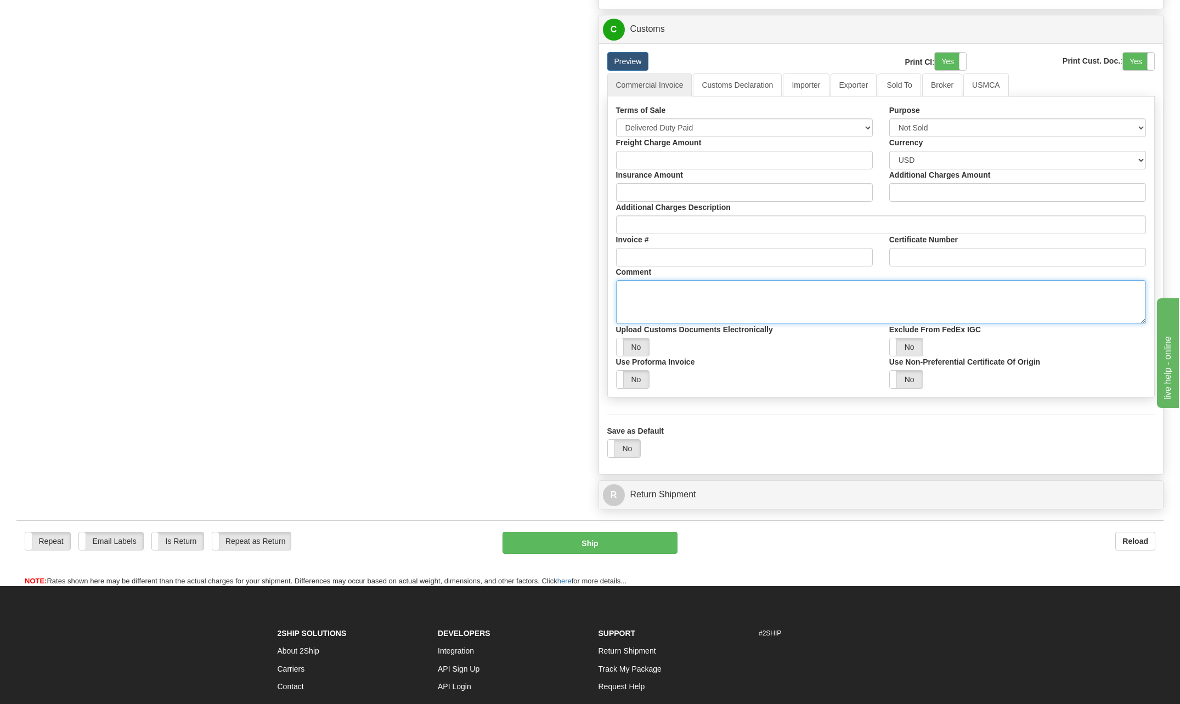
click at [661, 295] on textarea "Comment" at bounding box center [881, 302] width 530 height 44
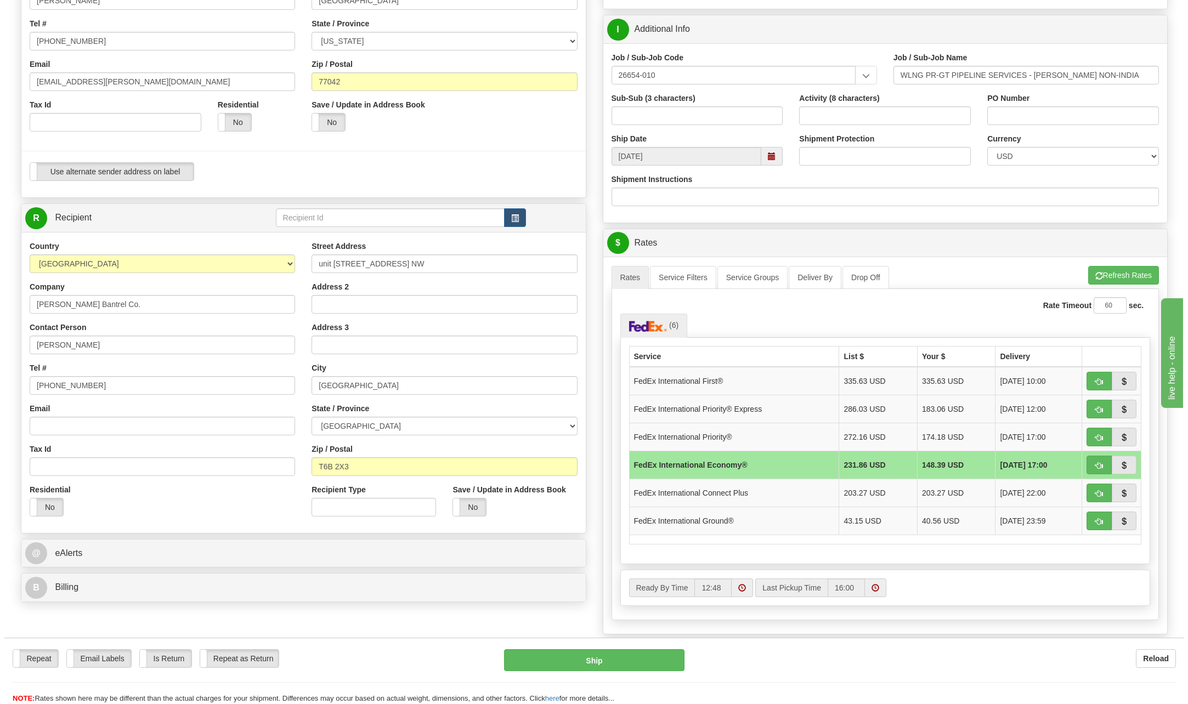
scroll to position [249, 0]
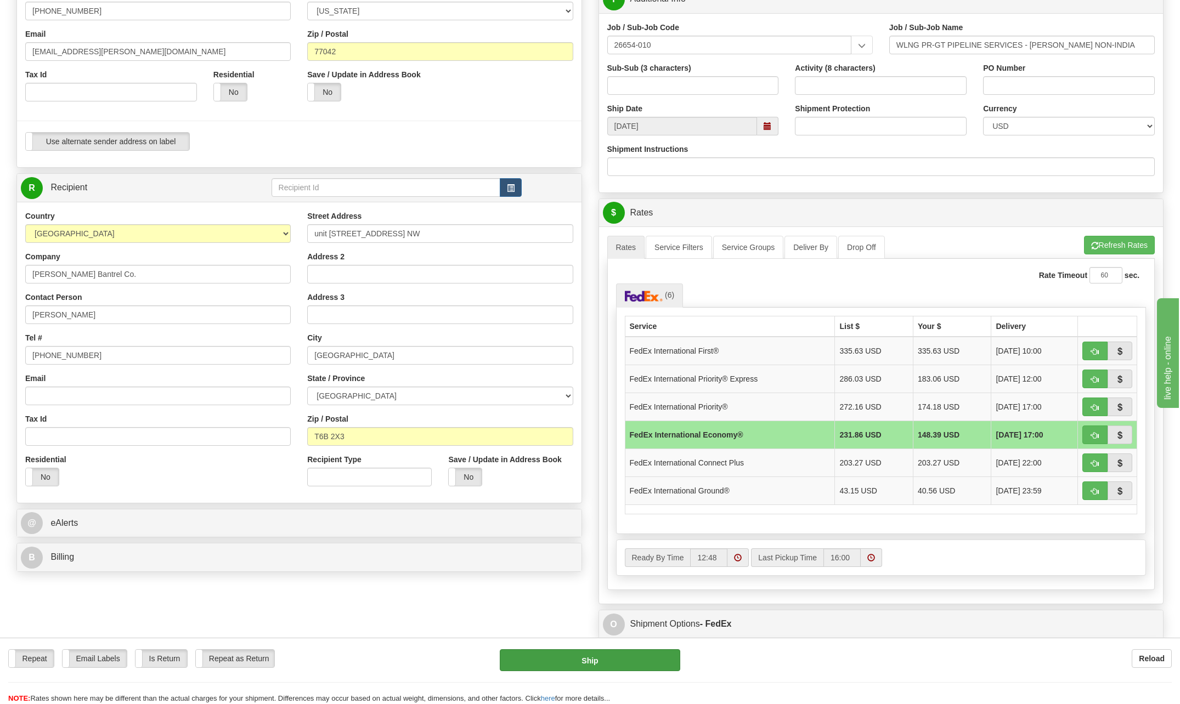
type textarea "Laptop for employee us only"
click at [626, 661] on button "Ship" at bounding box center [590, 660] width 180 height 22
type input "03"
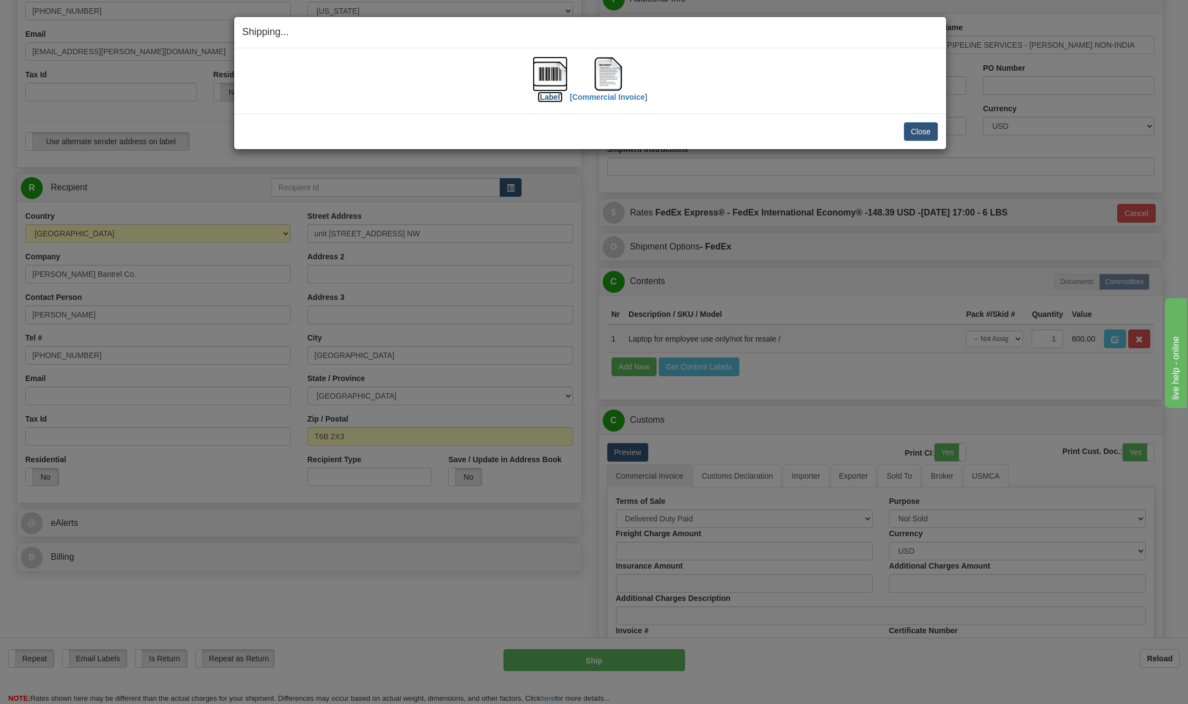
click at [553, 74] on img at bounding box center [550, 73] width 35 height 35
click at [604, 74] on img at bounding box center [608, 73] width 35 height 35
